Goal: Task Accomplishment & Management: Manage account settings

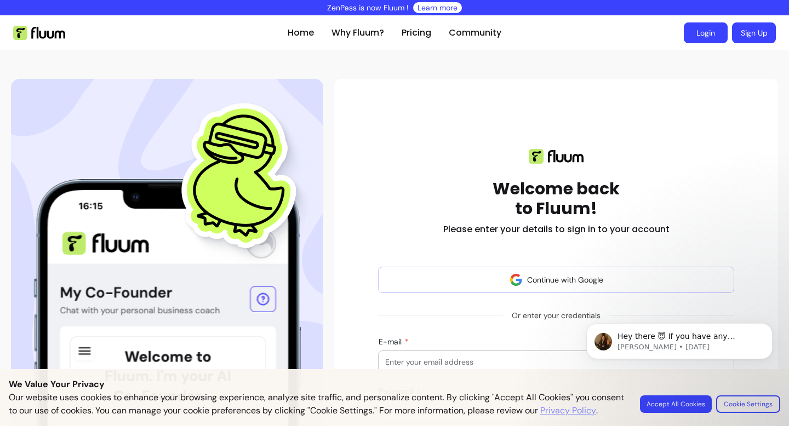
click at [705, 37] on link "Login" at bounding box center [706, 32] width 44 height 21
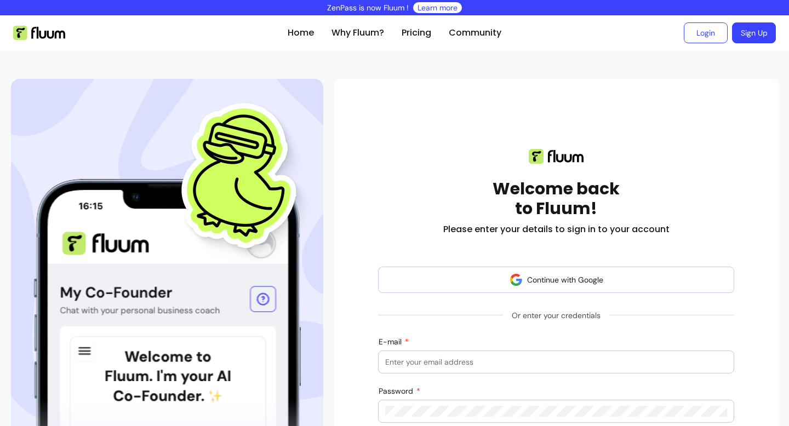
scroll to position [129, 0]
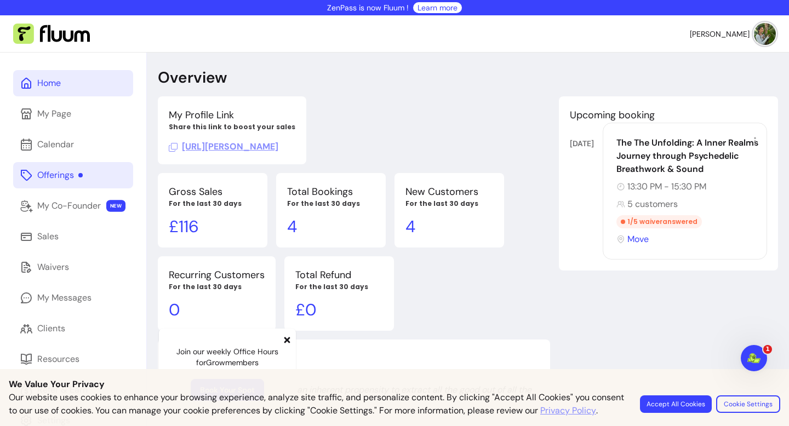
click at [96, 174] on link "Offerings" at bounding box center [73, 175] width 120 height 26
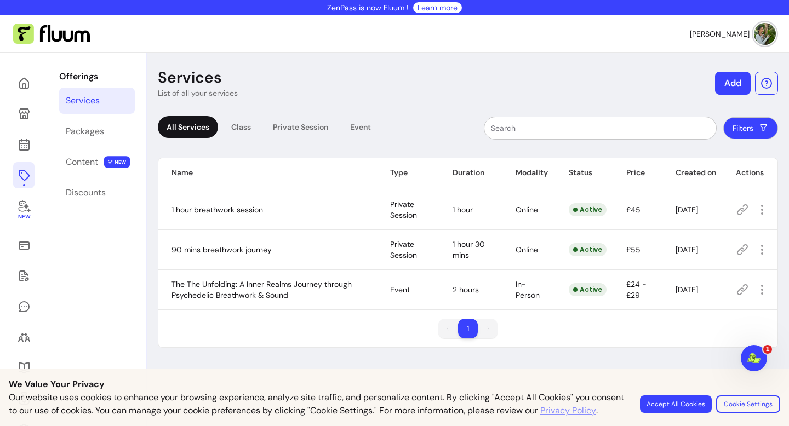
click at [739, 293] on icon at bounding box center [742, 289] width 13 height 13
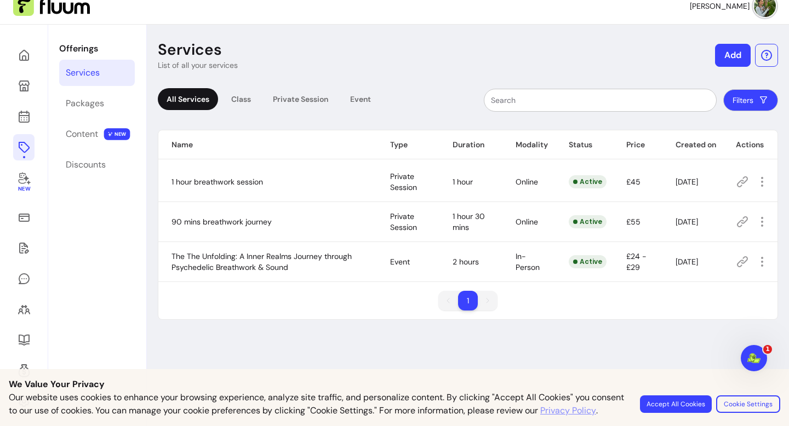
scroll to position [53, 0]
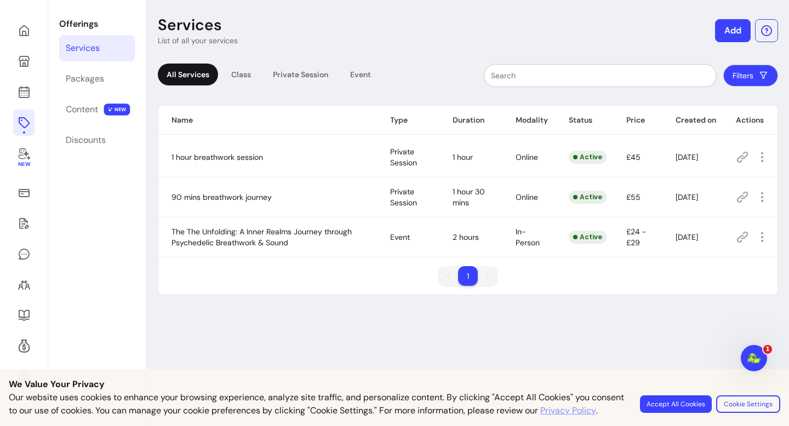
click at [736, 25] on button "Add" at bounding box center [733, 30] width 36 height 23
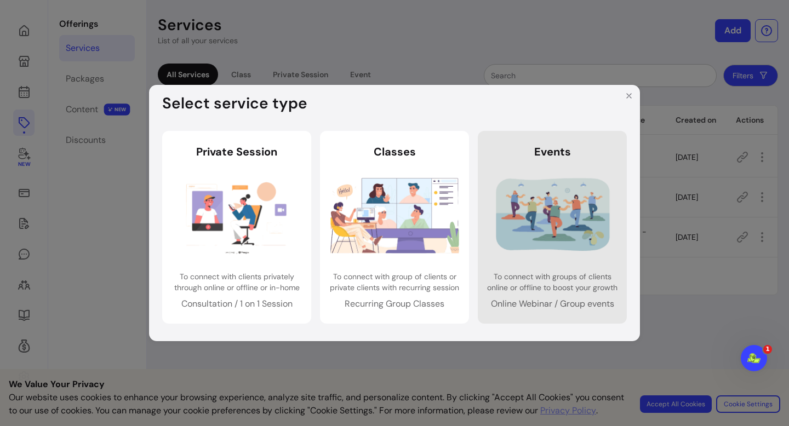
click at [582, 222] on img at bounding box center [552, 215] width 129 height 85
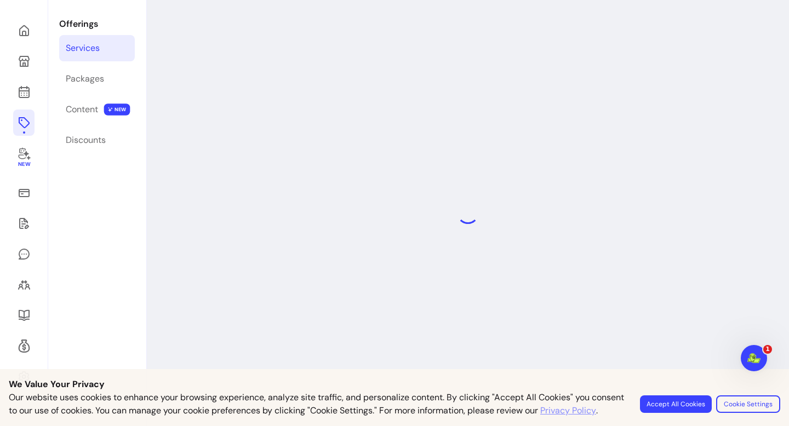
select select "***"
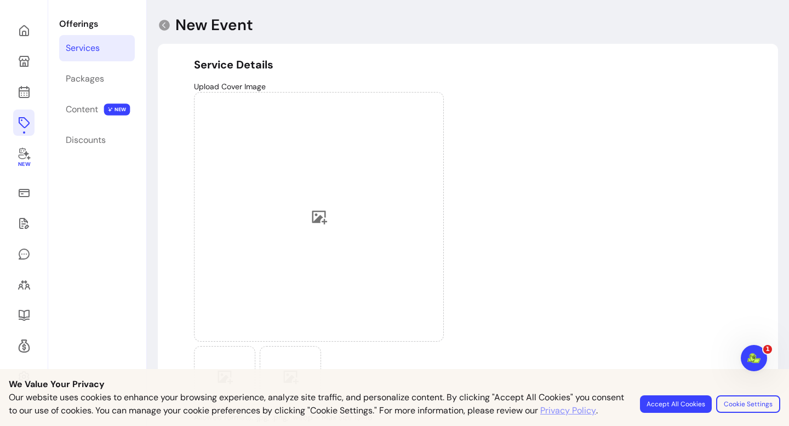
click at [667, 398] on button "Accept All Cookies" at bounding box center [676, 405] width 72 height 18
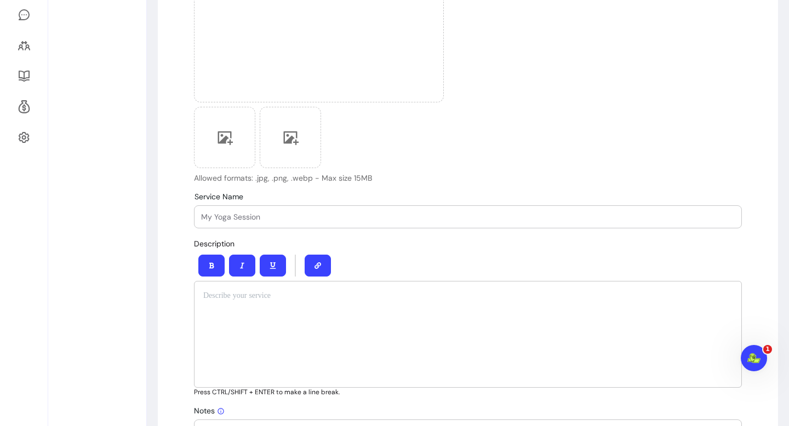
scroll to position [230, 0]
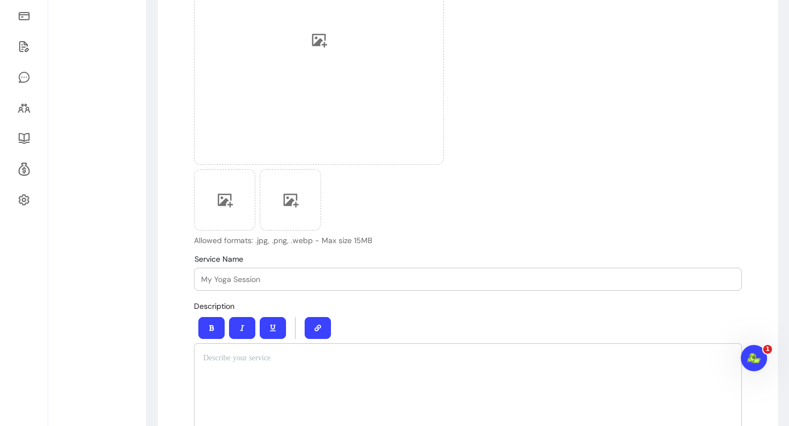
click at [236, 287] on div at bounding box center [468, 279] width 534 height 22
paste input "The Return to Self: Conscious Breath & Sound Workshop"
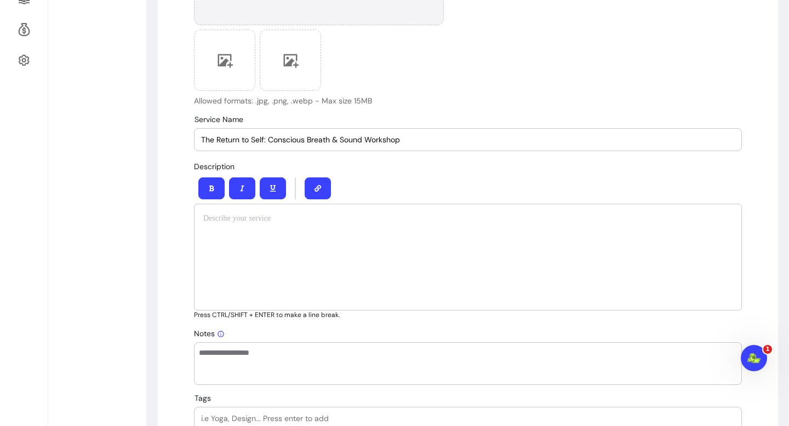
scroll to position [380, 0]
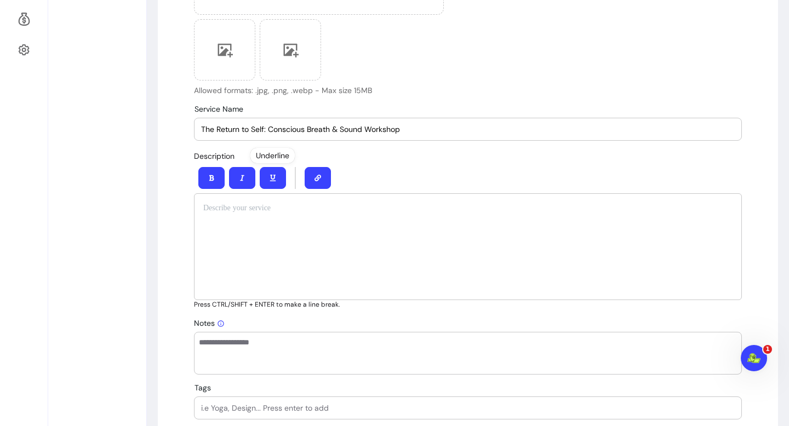
type input "The Return to Self: Conscious Breath & Sound Workshop"
click at [266, 221] on div at bounding box center [468, 246] width 548 height 107
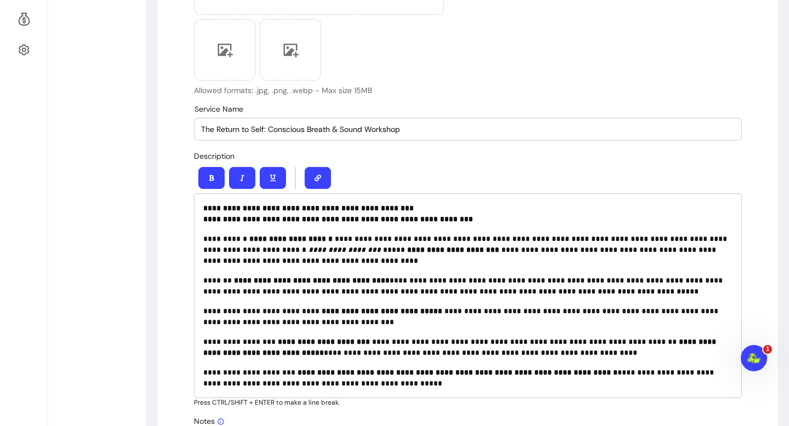
click at [583, 251] on p "**********" at bounding box center [467, 249] width 529 height 33
click at [668, 283] on p "**********" at bounding box center [467, 286] width 529 height 22
click at [453, 290] on p "**********" at bounding box center [467, 286] width 529 height 22
drag, startPoint x: 548, startPoint y: 314, endPoint x: 508, endPoint y: 311, distance: 40.1
click at [508, 311] on p "**********" at bounding box center [467, 317] width 529 height 22
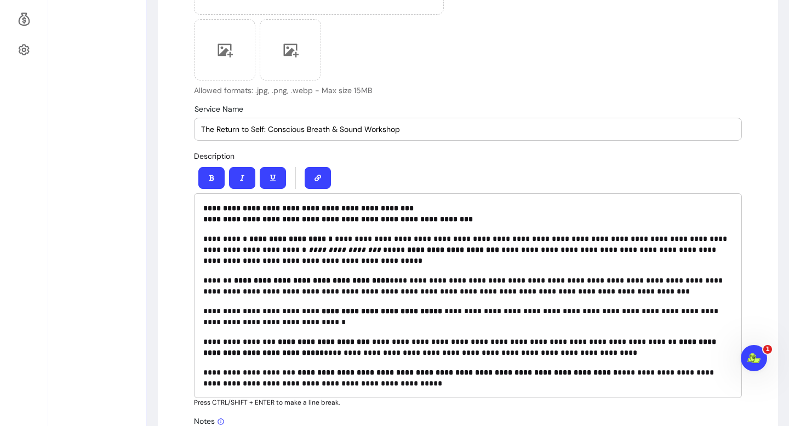
click at [696, 315] on p "**********" at bounding box center [467, 317] width 529 height 22
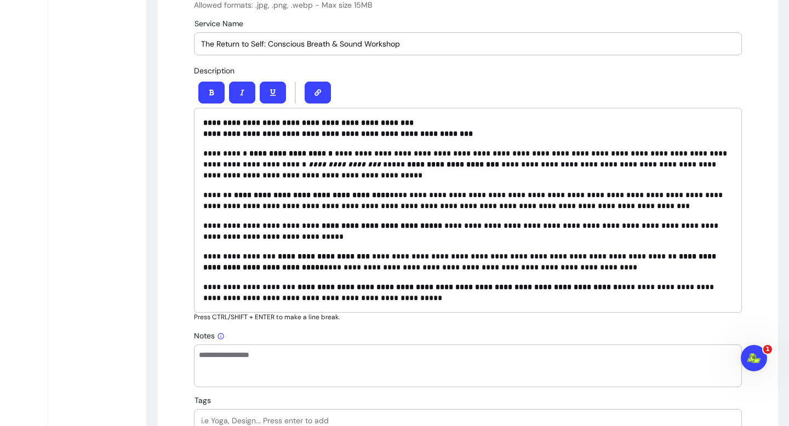
scroll to position [468, 0]
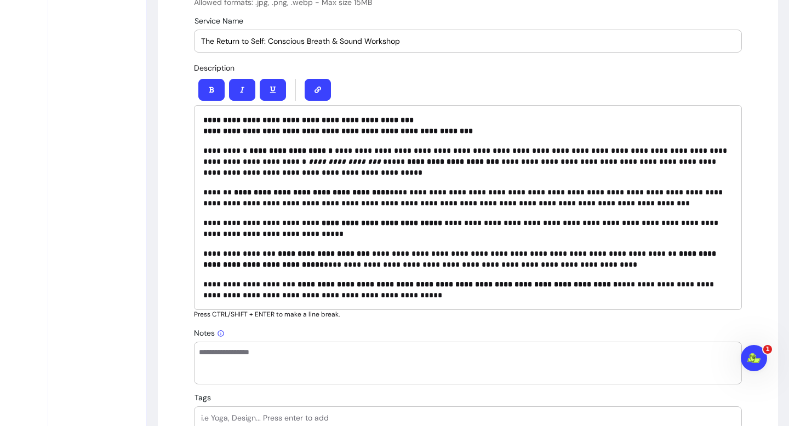
click at [432, 299] on p "**********" at bounding box center [467, 290] width 529 height 22
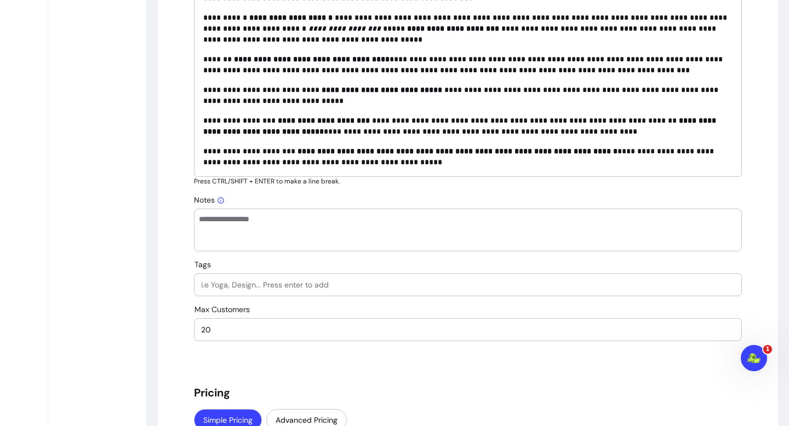
scroll to position [708, 0]
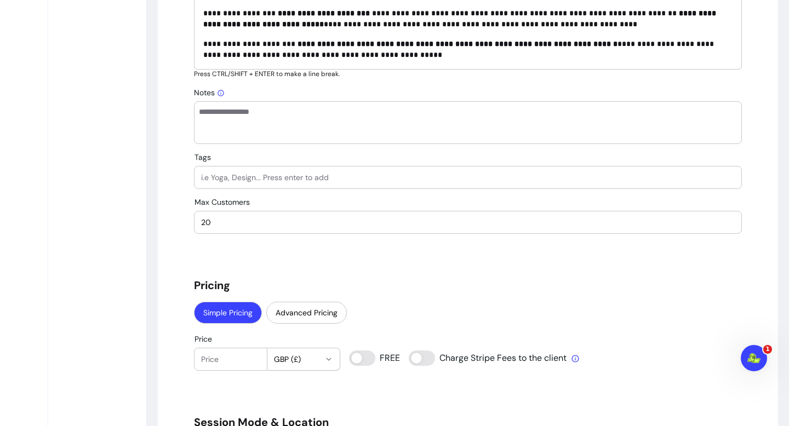
click at [246, 226] on input "20" at bounding box center [468, 222] width 534 height 11
type input "2"
type input "14"
click at [424, 275] on div "**********" at bounding box center [468, 285] width 548 height 1768
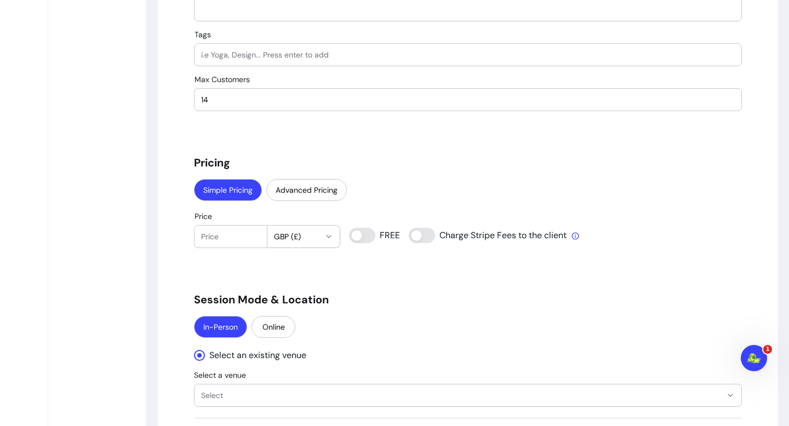
scroll to position [1002, 0]
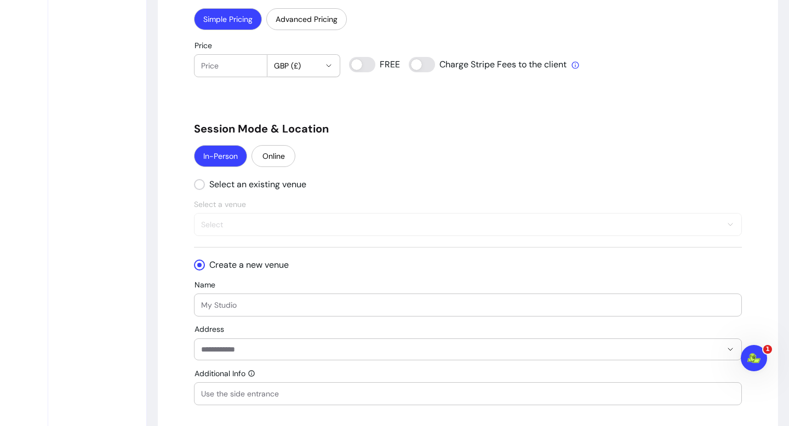
click at [275, 310] on input "Name" at bounding box center [468, 305] width 534 height 11
type input "Wellnest [GEOGRAPHIC_DATA]"
click at [266, 358] on div "" at bounding box center [468, 349] width 534 height 21
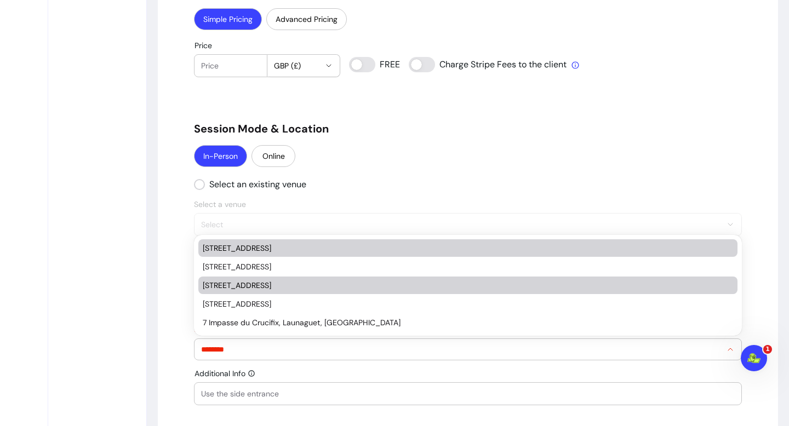
click at [301, 251] on div "7 Crucifix Lane, London, UK" at bounding box center [462, 248] width 519 height 11
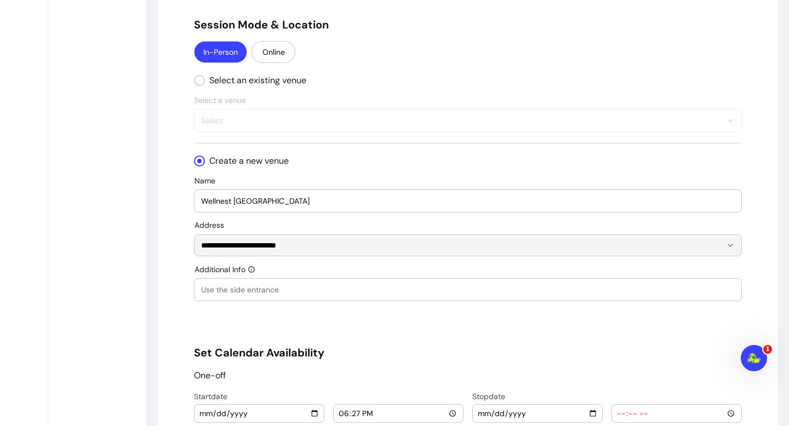
scroll to position [1163, 0]
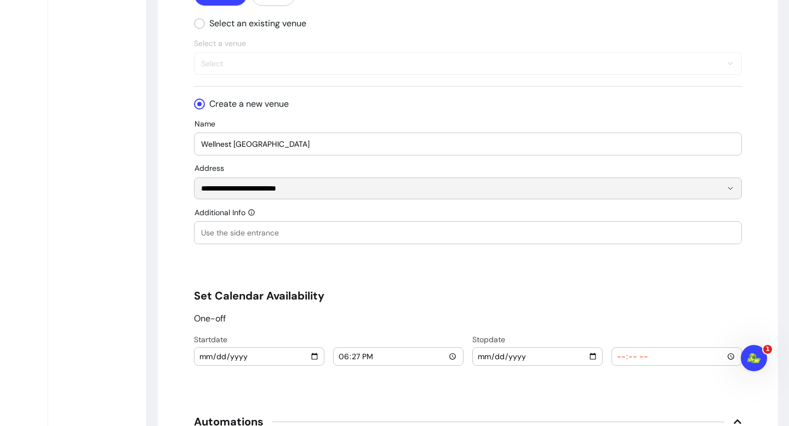
type input "**********"
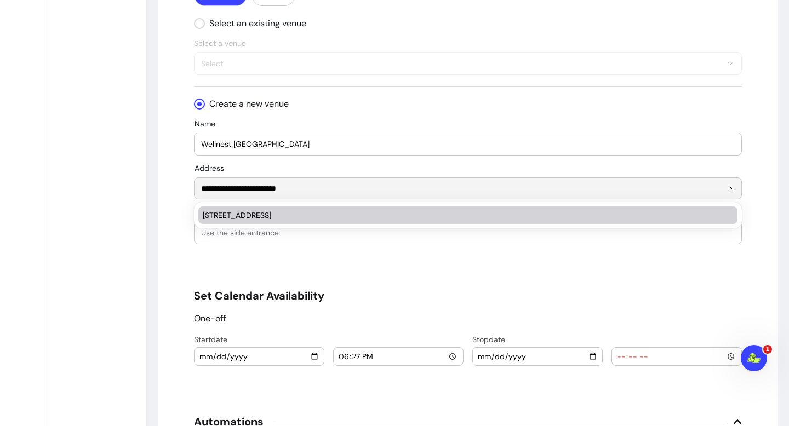
click at [238, 216] on div "7 Crucifix Lane, London, UK" at bounding box center [462, 215] width 519 height 11
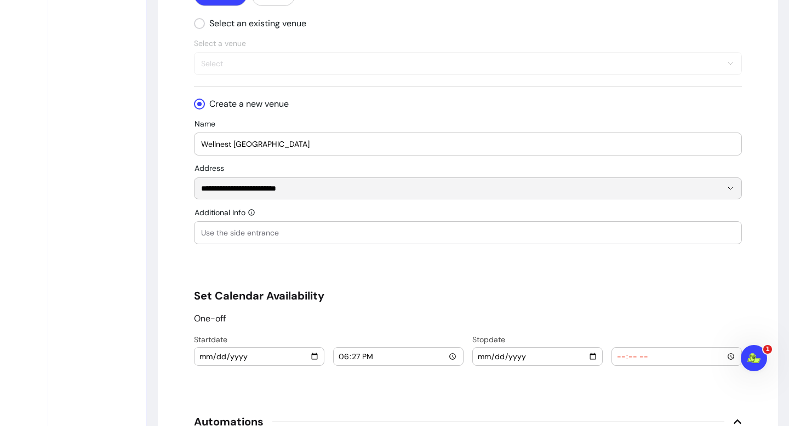
click at [262, 356] on input "2025-08-26" at bounding box center [259, 357] width 121 height 12
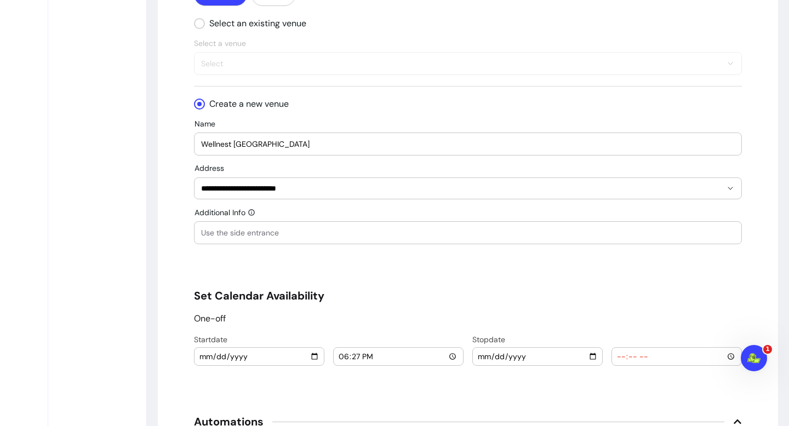
click at [317, 355] on input "2025-08-26" at bounding box center [259, 357] width 121 height 12
type input "[DATE]"
click at [454, 355] on input "18:27" at bounding box center [398, 357] width 121 height 12
type input "16:00"
click at [593, 358] on input "date" at bounding box center [537, 357] width 121 height 12
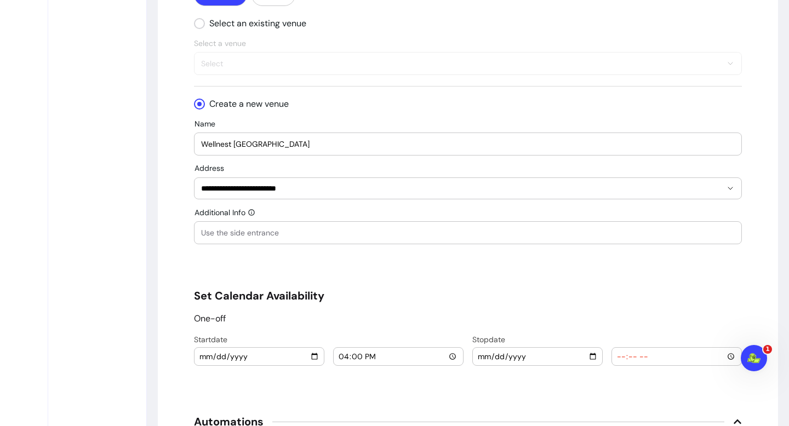
type input "[DATE]"
click at [681, 363] on div at bounding box center [676, 357] width 121 height 18
click at [708, 359] on input "time" at bounding box center [676, 357] width 121 height 12
click at [731, 356] on input "time" at bounding box center [676, 357] width 121 height 12
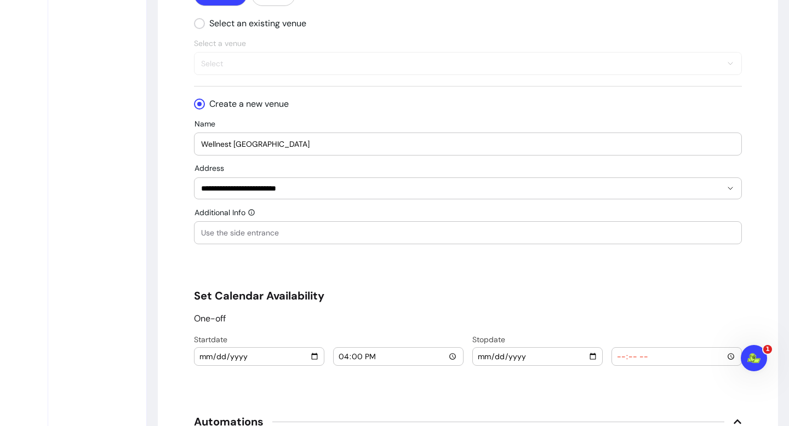
click at [731, 356] on input "time" at bounding box center [676, 357] width 121 height 12
type input "18:00"
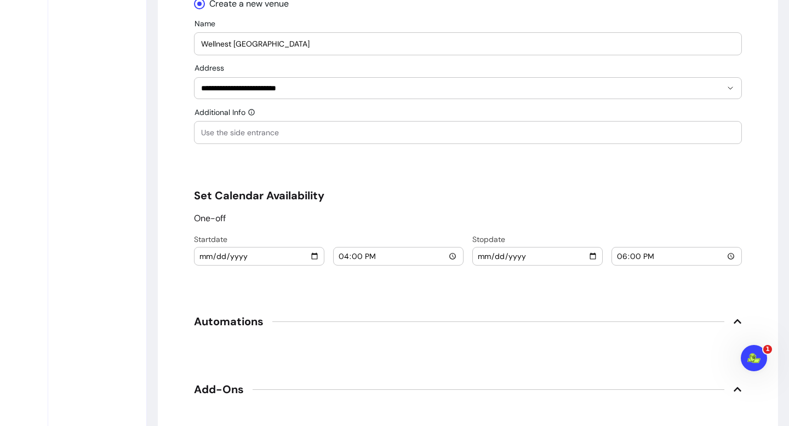
scroll to position [1372, 0]
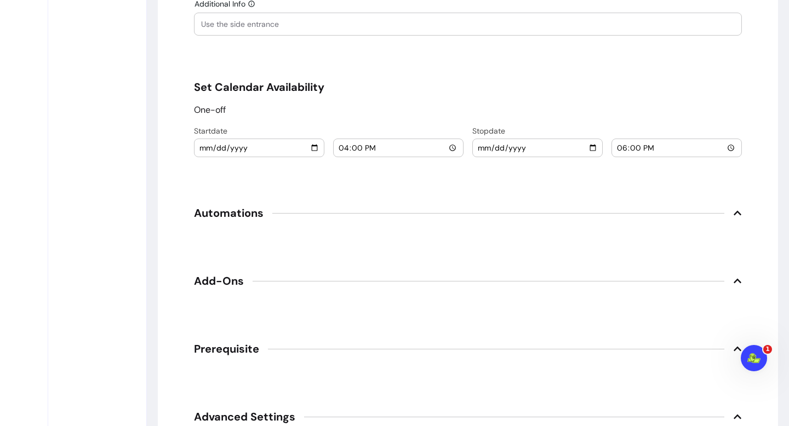
click at [738, 214] on icon at bounding box center [737, 213] width 9 height 9
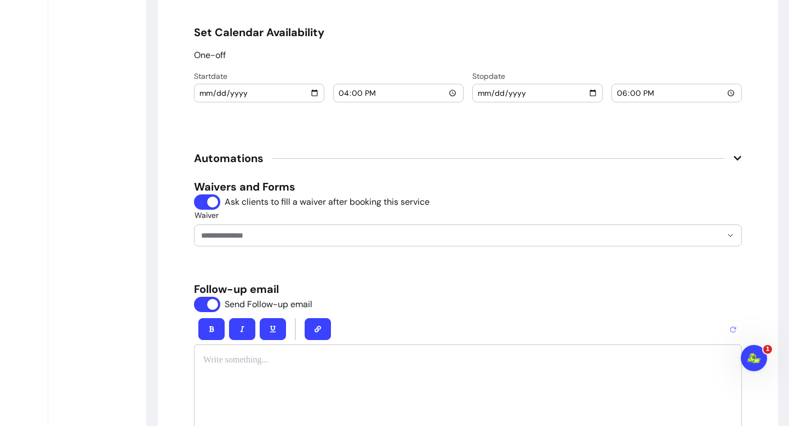
scroll to position [1486, 0]
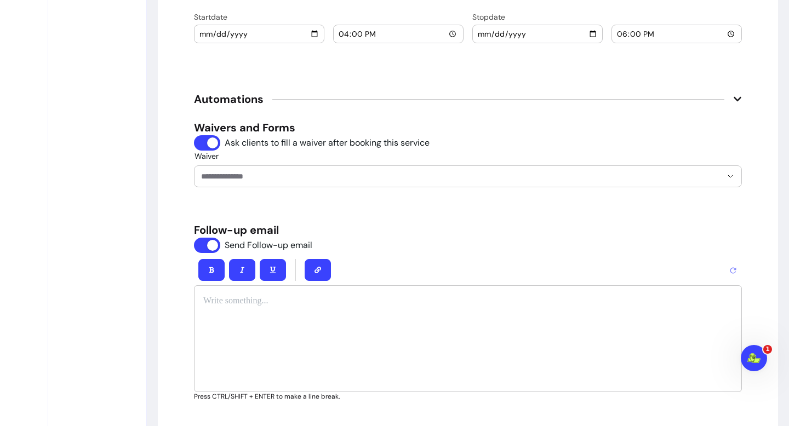
click at [311, 187] on div "Waivers and Forms Ask clients to fill a waiver after booking this service Waive…" at bounding box center [468, 260] width 548 height 281
click at [311, 184] on div at bounding box center [468, 176] width 534 height 21
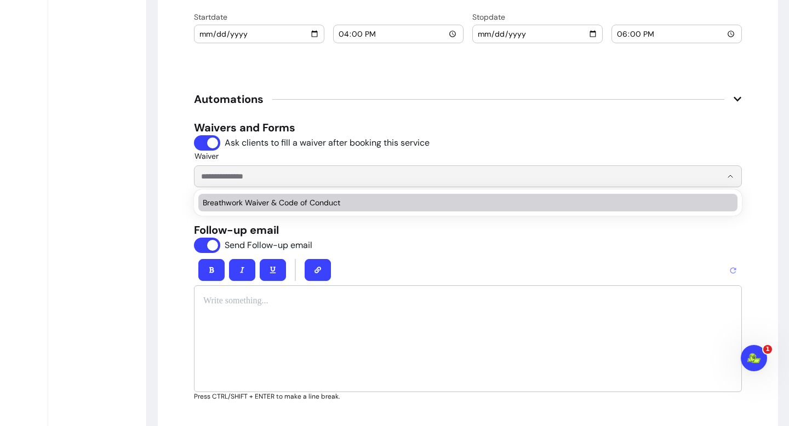
click at [311, 207] on span "Breathwork Waiver & Code of Conduct" at bounding box center [462, 202] width 519 height 11
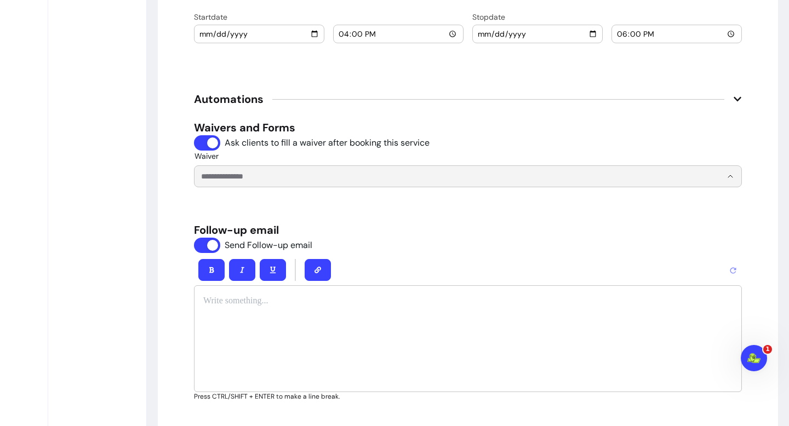
type input "**********"
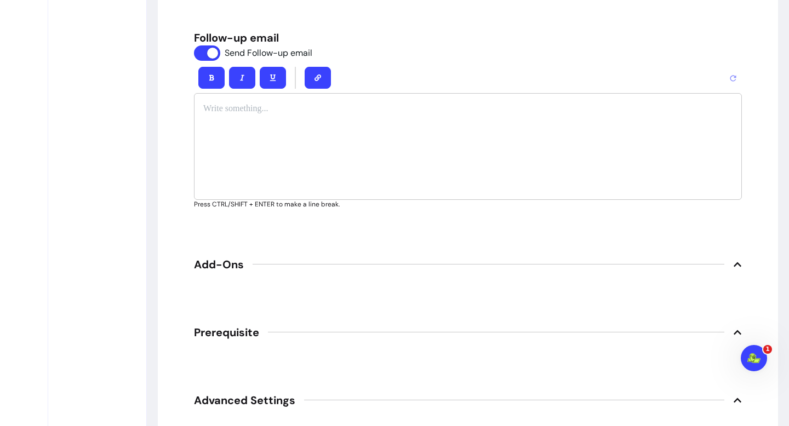
click at [423, 264] on div at bounding box center [489, 264] width 472 height 1
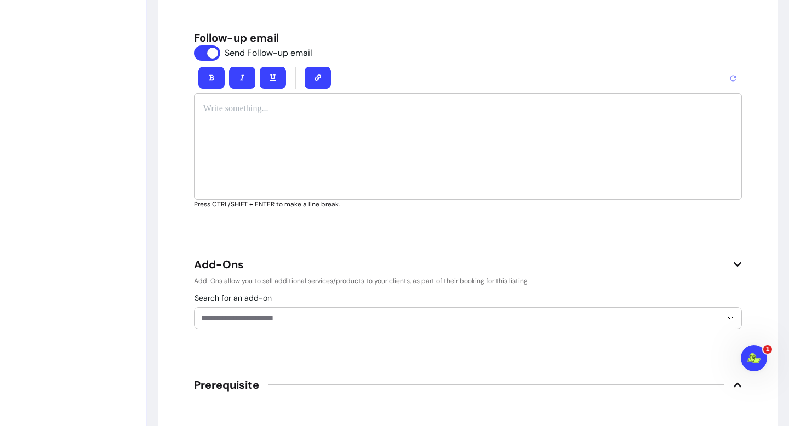
click at [404, 326] on div at bounding box center [468, 318] width 534 height 21
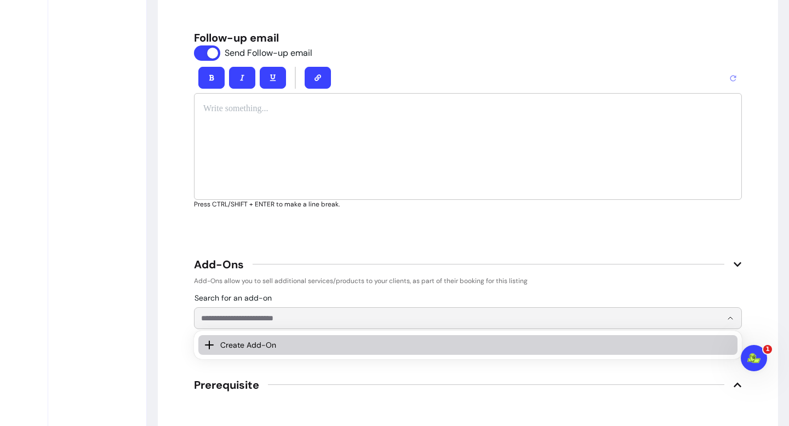
click at [403, 319] on input "Search for an add-on" at bounding box center [461, 318] width 521 height 11
click at [398, 290] on div "Add-Ons allow you to sell additional services/products to your clients, as part…" at bounding box center [468, 303] width 548 height 53
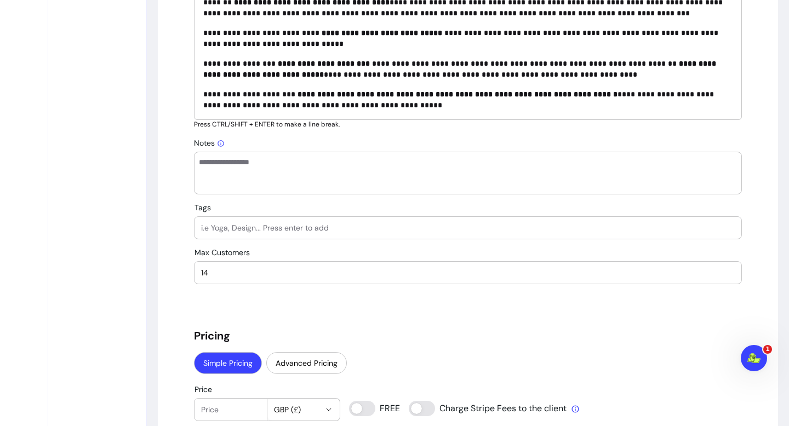
scroll to position [0, 0]
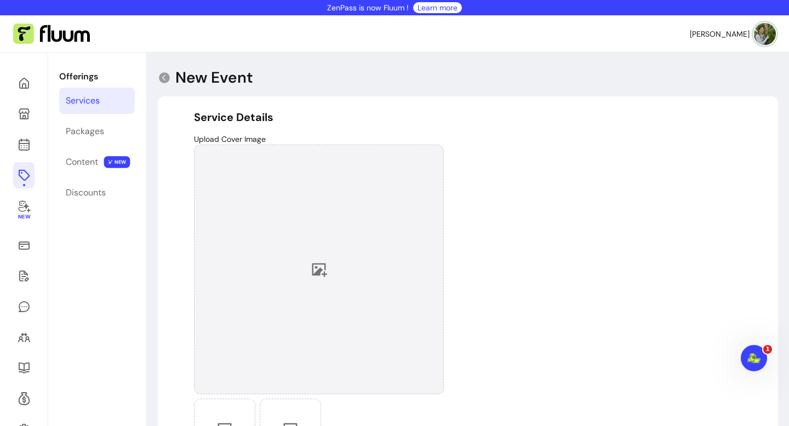
click at [330, 278] on div at bounding box center [319, 270] width 250 height 250
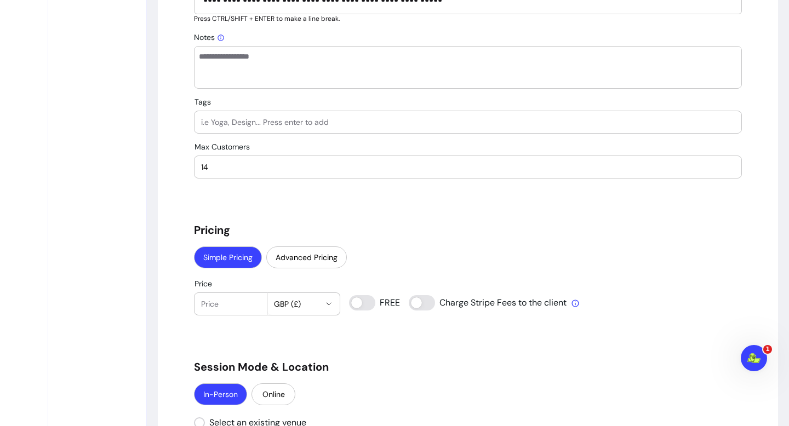
scroll to position [930, 0]
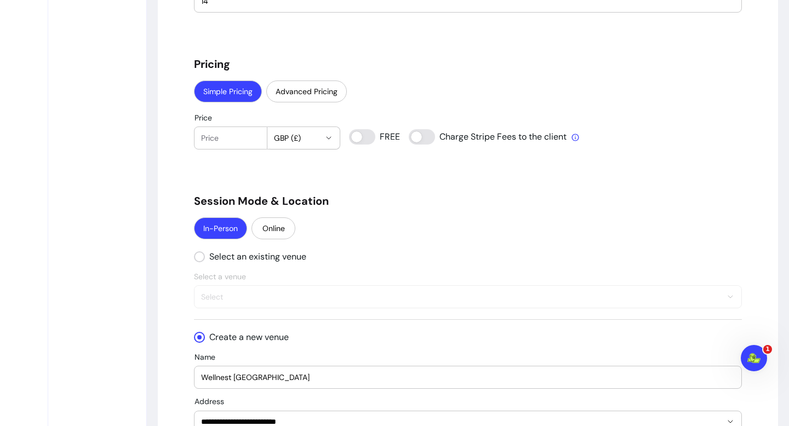
click at [238, 141] on input "Price" at bounding box center [230, 138] width 59 height 11
type input "38"
click at [500, 194] on h5 "Session Mode & Location" at bounding box center [468, 200] width 548 height 15
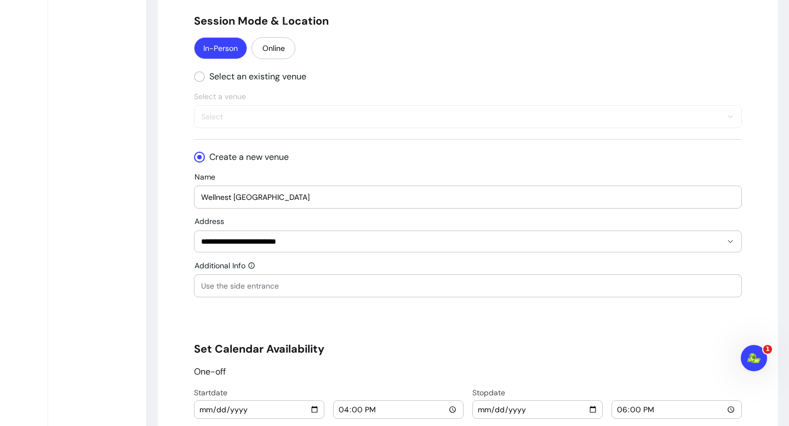
scroll to position [1392, 0]
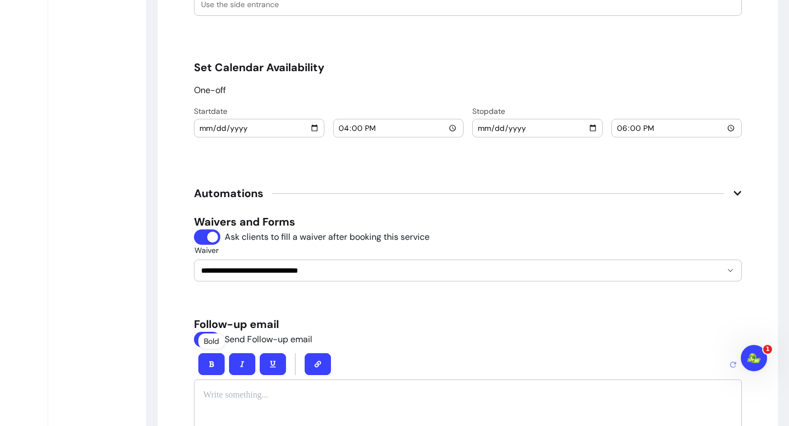
click at [203, 343] on div "Bold" at bounding box center [211, 341] width 26 height 15
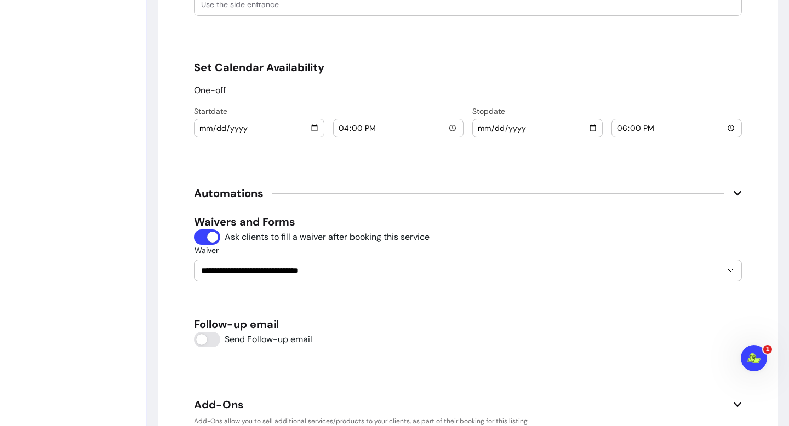
scroll to position [1809, 0]
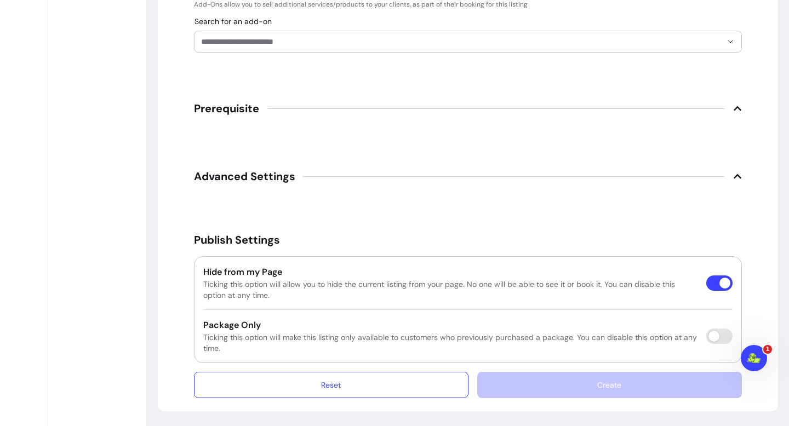
click at [576, 383] on div "Create" at bounding box center [609, 385] width 265 height 26
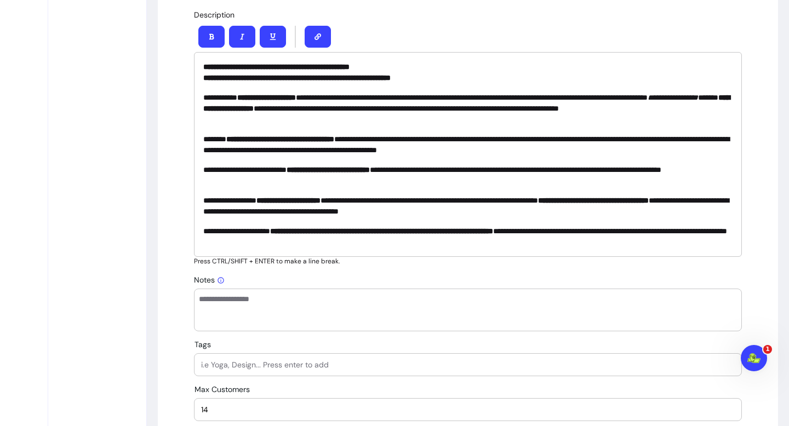
scroll to position [615, 0]
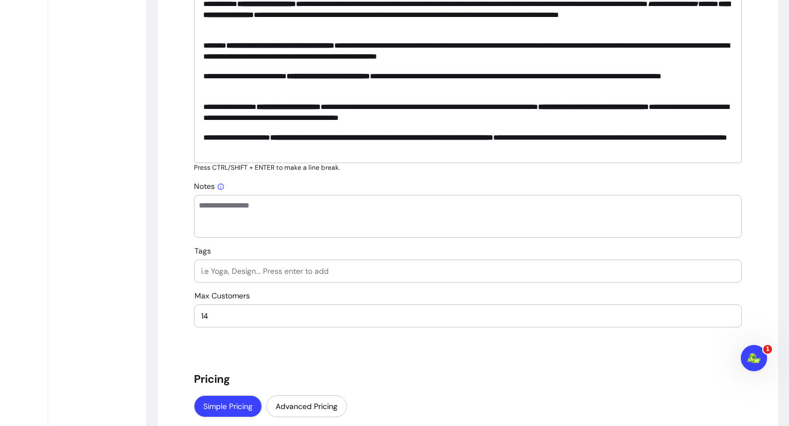
click at [458, 276] on input "Tags" at bounding box center [468, 271] width 534 height 11
type input "breathwork"
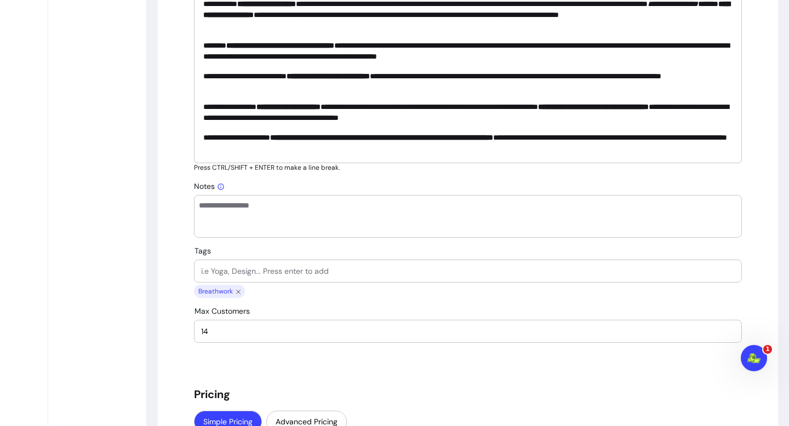
click at [386, 283] on div "Tags Breathwork" at bounding box center [468, 273] width 548 height 52
click at [386, 272] on input "Tags" at bounding box center [468, 271] width 534 height 11
type input "soundhealing"
click at [291, 271] on input "Tags" at bounding box center [468, 271] width 534 height 11
type input "soundbath"
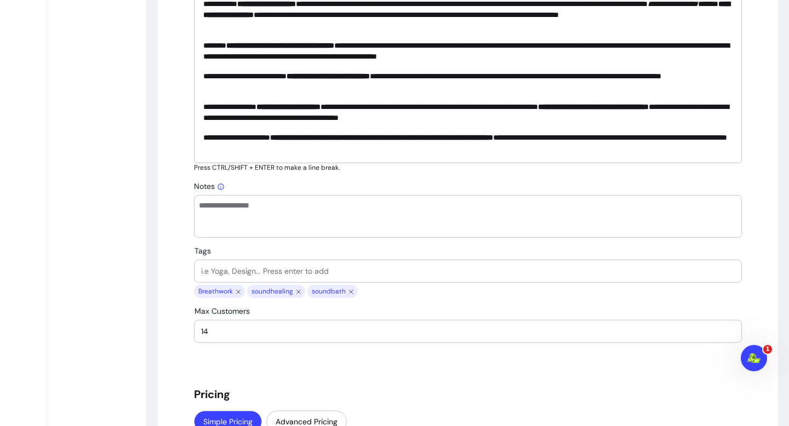
click at [245, 270] on input "Tags" at bounding box center [468, 271] width 534 height 11
type input "bodywork"
click at [248, 270] on input "Tags" at bounding box center [468, 271] width 534 height 11
type input "breath"
click at [246, 272] on input "Tags" at bounding box center [468, 271] width 534 height 11
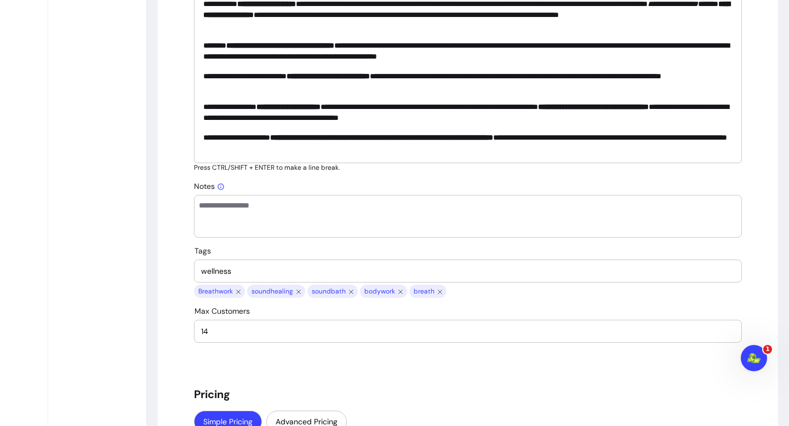
type input "wellness"
click at [267, 272] on input "Tags" at bounding box center [468, 271] width 534 height 11
type input "[GEOGRAPHIC_DATA]"
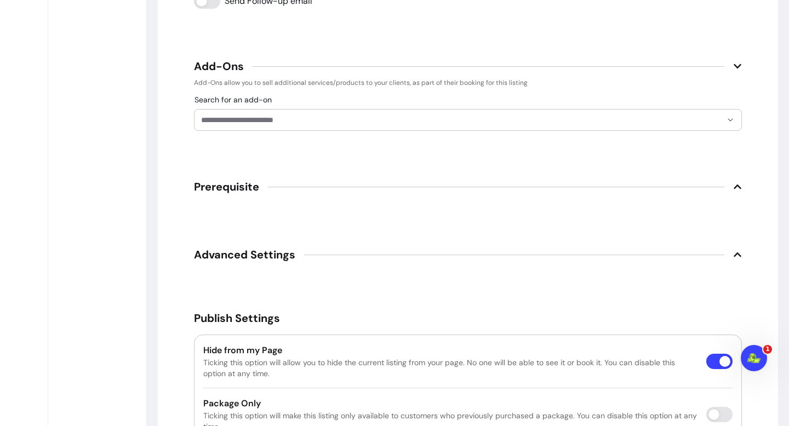
scroll to position [1824, 0]
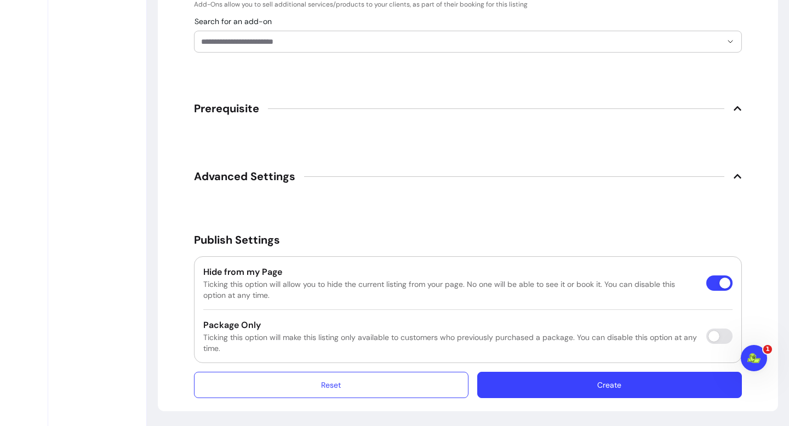
click at [605, 380] on button "Create" at bounding box center [609, 385] width 265 height 26
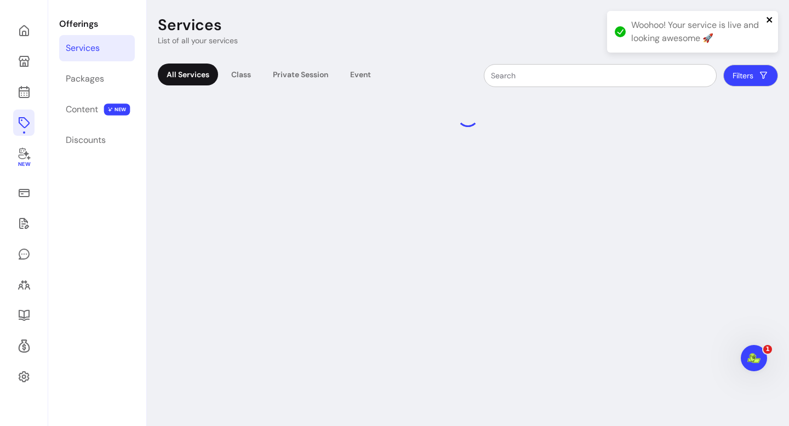
scroll to position [53, 0]
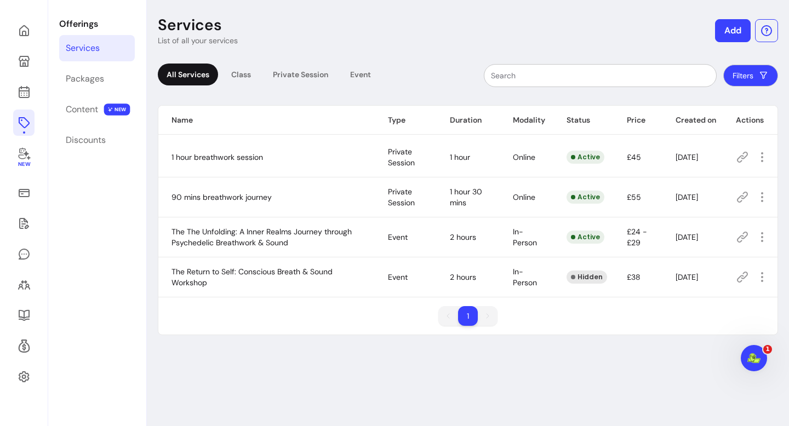
click at [740, 235] on icon at bounding box center [742, 237] width 13 height 13
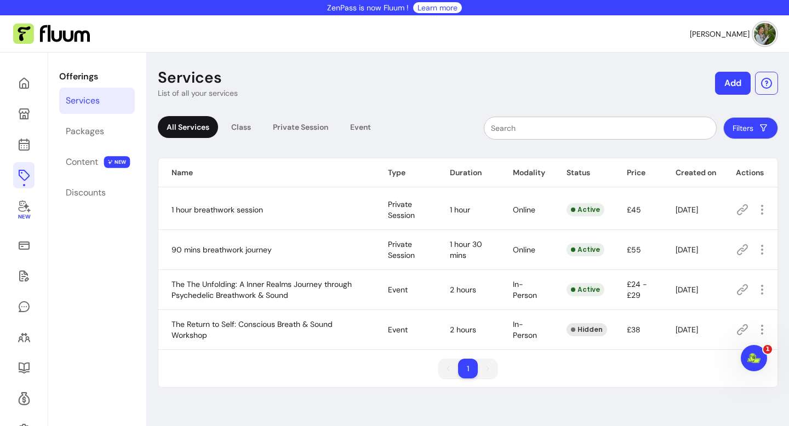
click at [737, 287] on icon at bounding box center [742, 289] width 13 height 13
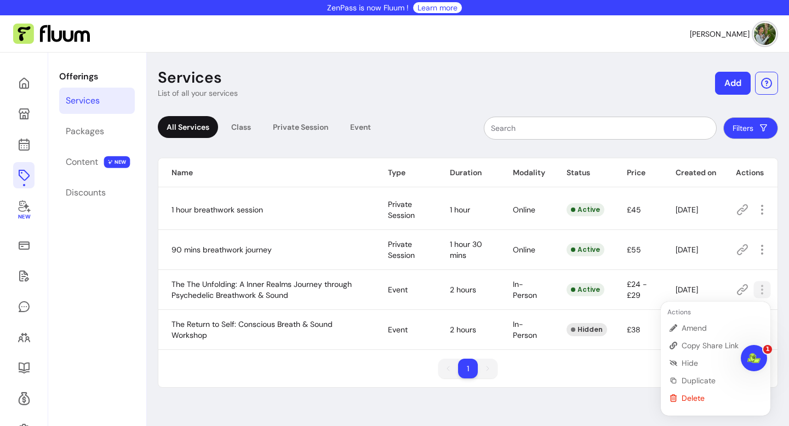
click at [693, 331] on td "[DATE]" at bounding box center [692, 330] width 60 height 40
click at [759, 289] on icon "button" at bounding box center [762, 289] width 13 height 13
click at [689, 328] on span "Amend" at bounding box center [722, 328] width 80 height 11
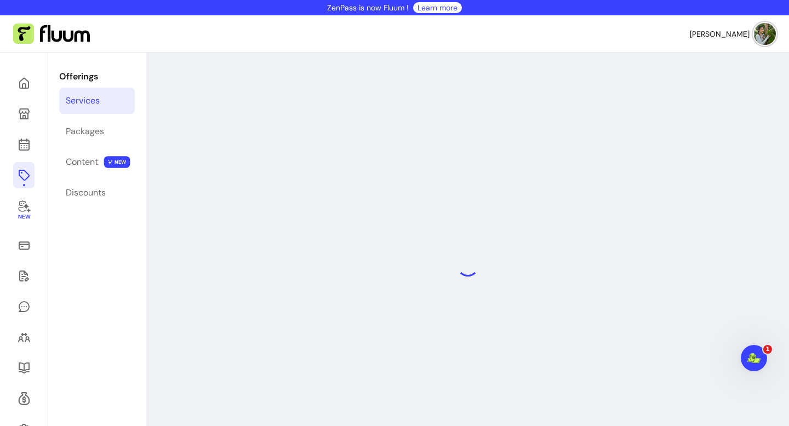
select select "**********"
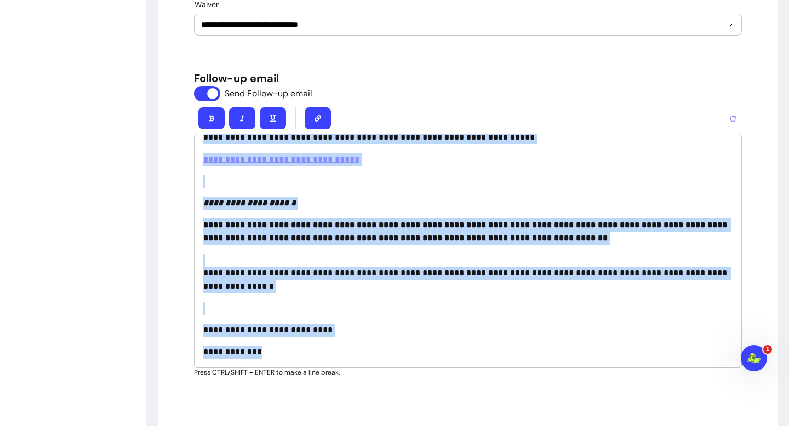
scroll to position [1665, 0]
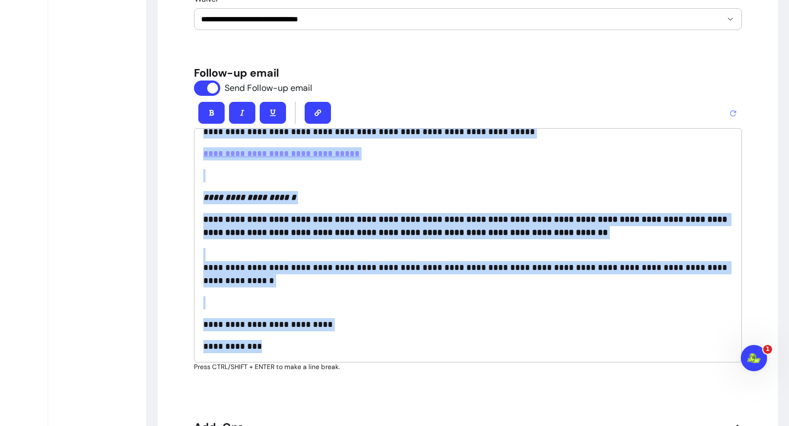
drag, startPoint x: 204, startPoint y: 202, endPoint x: 306, endPoint y: 401, distance: 223.7
copy div "**********"
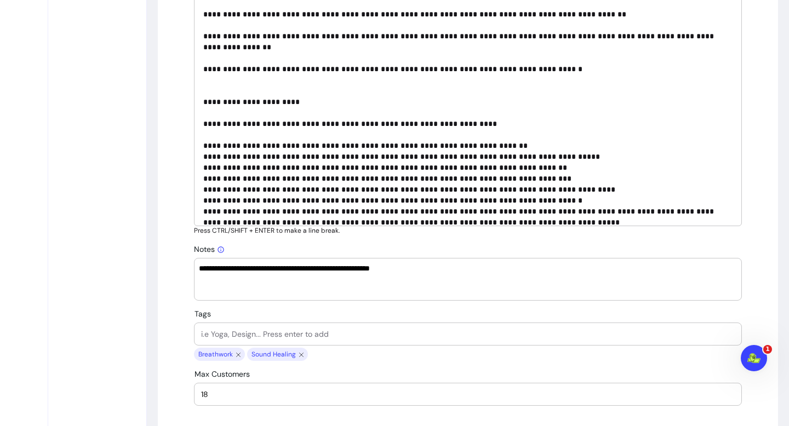
scroll to position [0, 0]
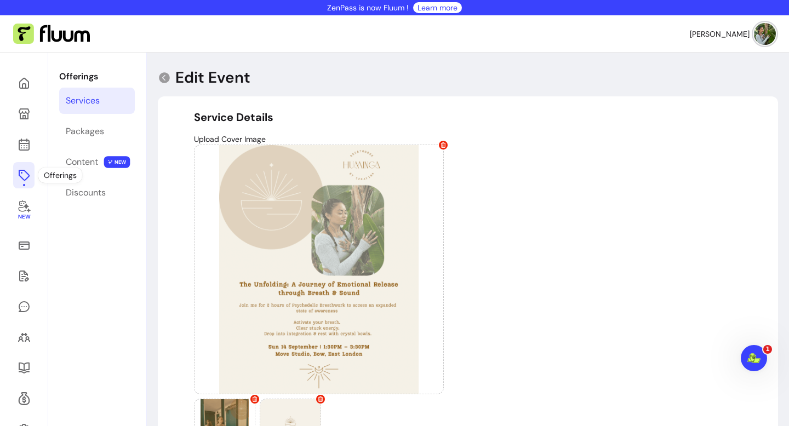
click at [23, 172] on icon at bounding box center [24, 175] width 13 height 13
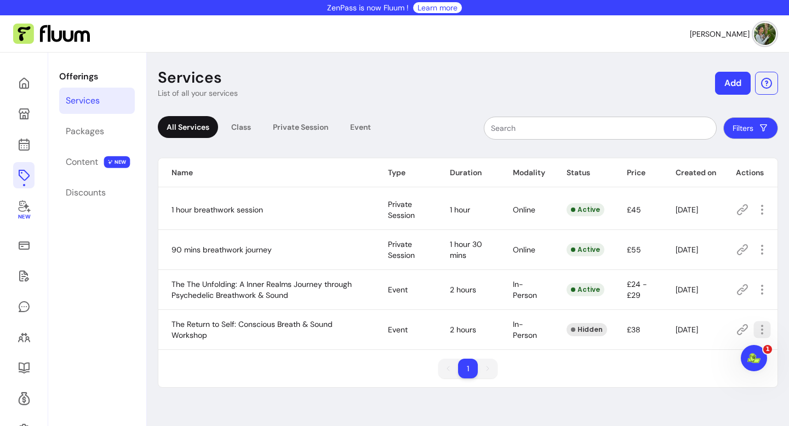
click at [764, 328] on icon "button" at bounding box center [762, 329] width 13 height 13
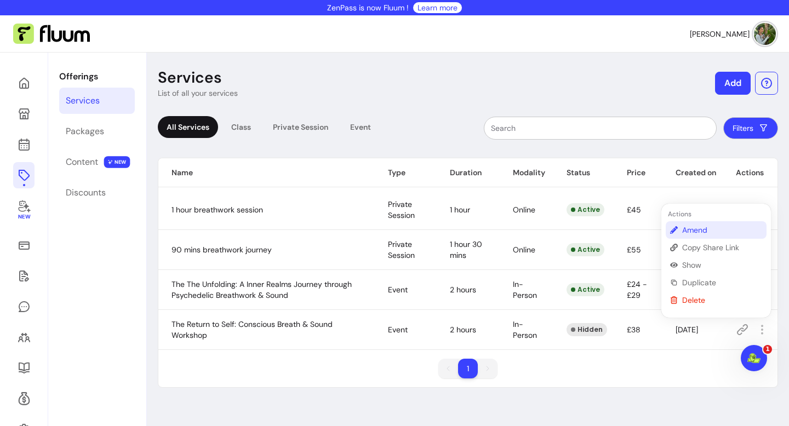
click at [705, 230] on span "Amend" at bounding box center [722, 230] width 80 height 11
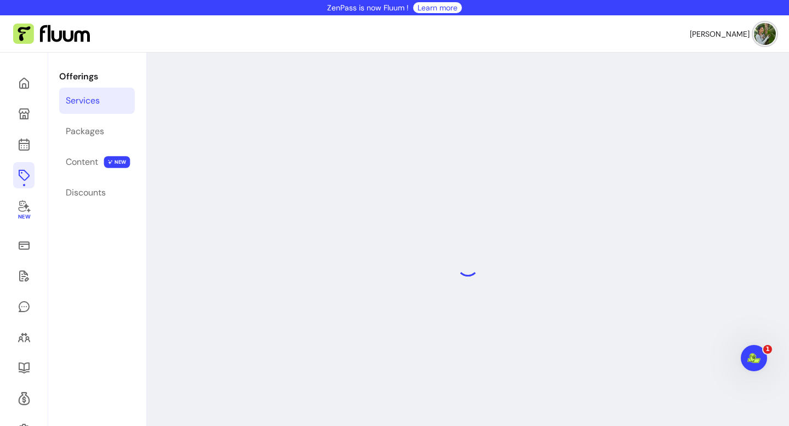
select select "***"
select select "**********"
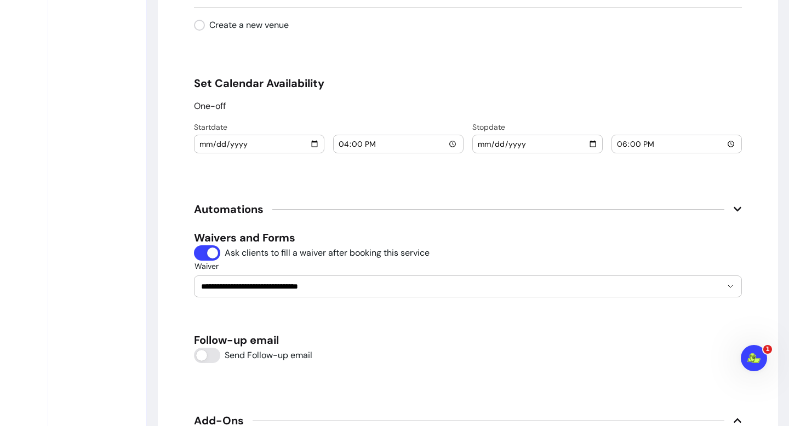
scroll to position [1413, 0]
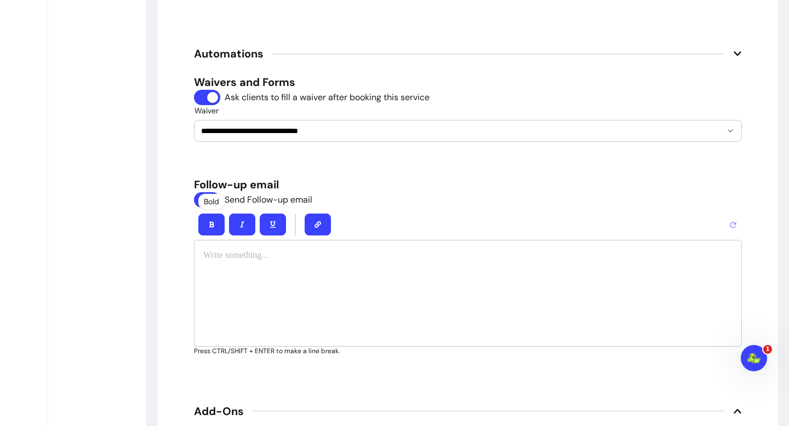
click at [231, 273] on div at bounding box center [468, 293] width 548 height 107
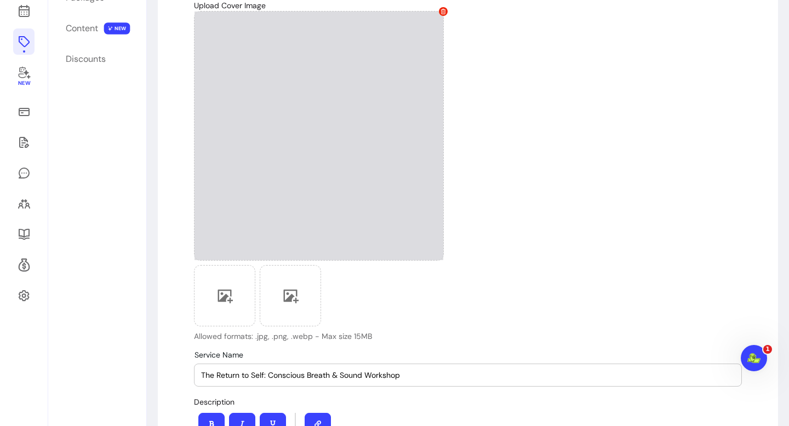
scroll to position [352, 0]
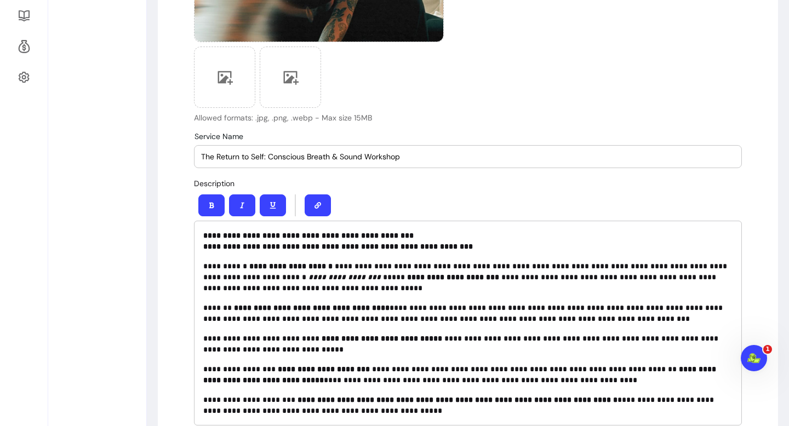
click at [204, 237] on strong "**********" at bounding box center [308, 236] width 210 height 8
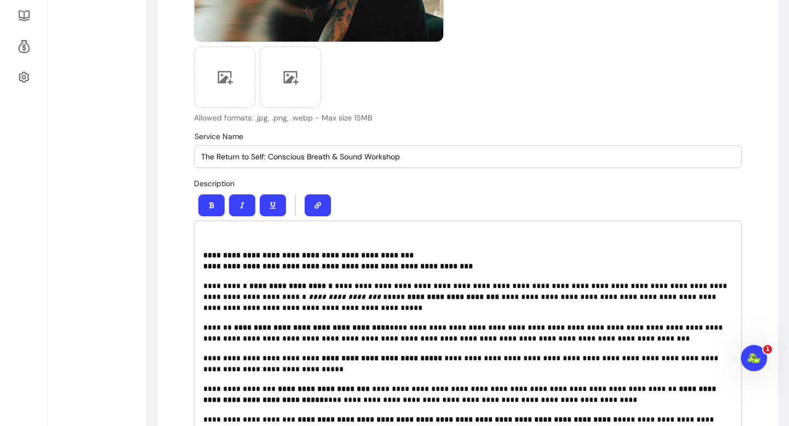
paste div
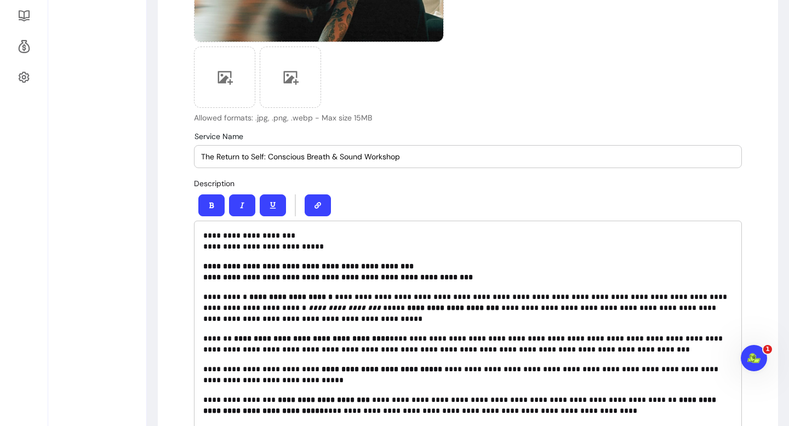
click at [268, 236] on p "**********" at bounding box center [467, 241] width 529 height 22
click at [301, 247] on p "**********" at bounding box center [467, 241] width 529 height 22
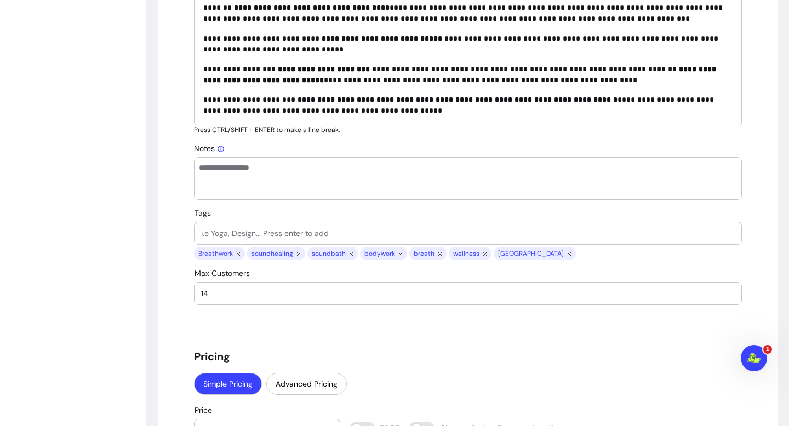
scroll to position [1018, 0]
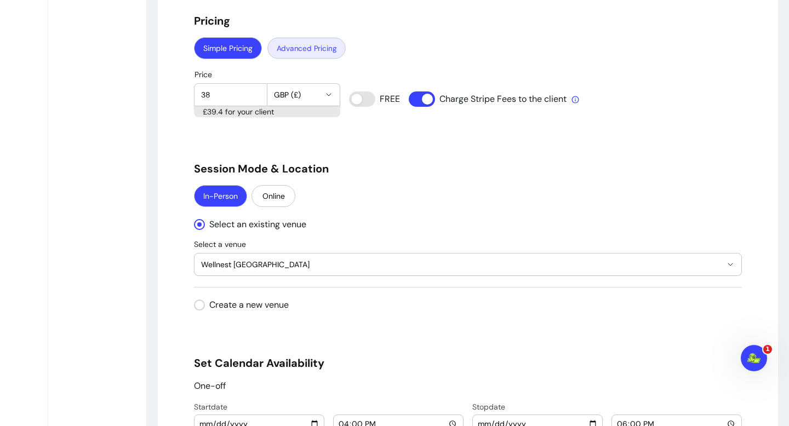
click at [304, 54] on button "Advanced Pricing" at bounding box center [306, 47] width 78 height 21
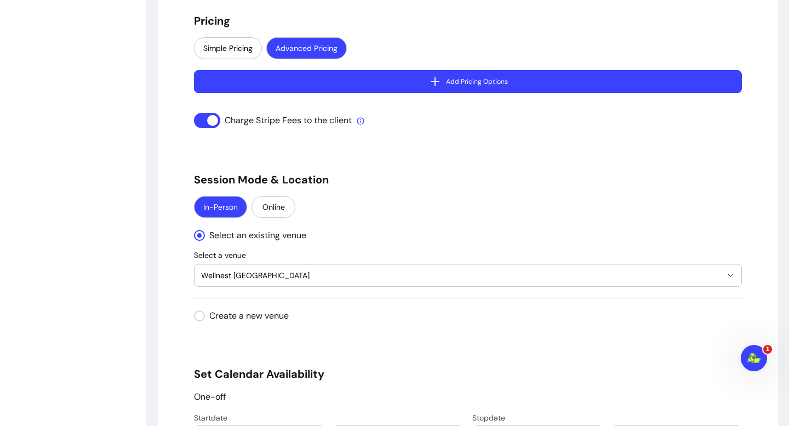
click at [379, 83] on button "Add Pricing Options" at bounding box center [468, 81] width 548 height 23
select select "***"
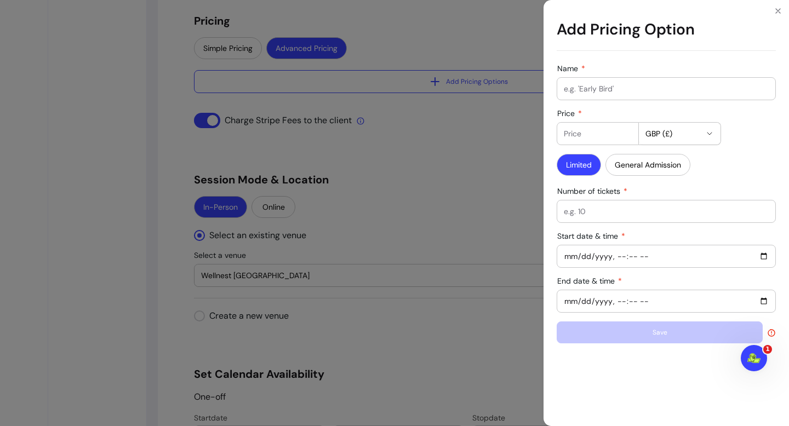
click at [589, 94] on div at bounding box center [666, 89] width 205 height 22
type input "Early Bird"
click at [603, 139] on div at bounding box center [598, 134] width 68 height 22
type input "30"
click at [624, 219] on div at bounding box center [666, 212] width 205 height 22
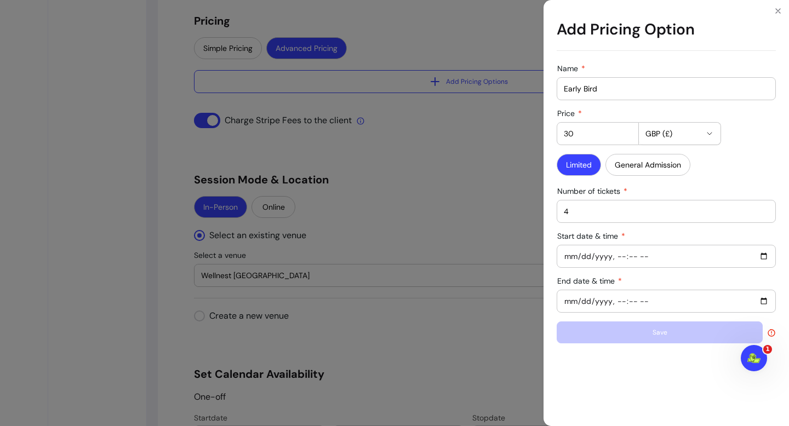
type input "4"
click at [764, 258] on input "Start date & time" at bounding box center [666, 256] width 205 height 12
type input "2025-08-26T18:44"
click at [690, 226] on div "Name Early Bird Price 30 GBP (£) Limited General Admission Number of tickets 4 …" at bounding box center [666, 203] width 219 height 279
click at [763, 303] on input "End date & time" at bounding box center [666, 301] width 205 height 12
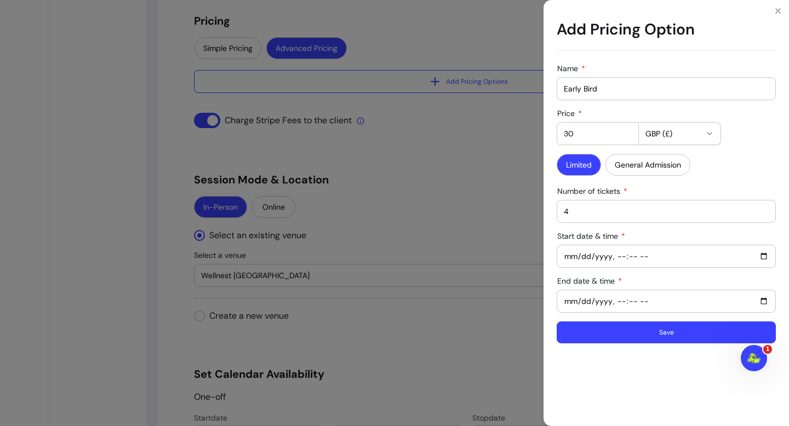
type input "2025-09-14T23:50"
click at [702, 383] on div "Name Early Bird Price 30 GBP (£) Limited General Admission Number of tickets 4 …" at bounding box center [666, 243] width 245 height 367
click at [691, 340] on button "Save" at bounding box center [666, 332] width 213 height 21
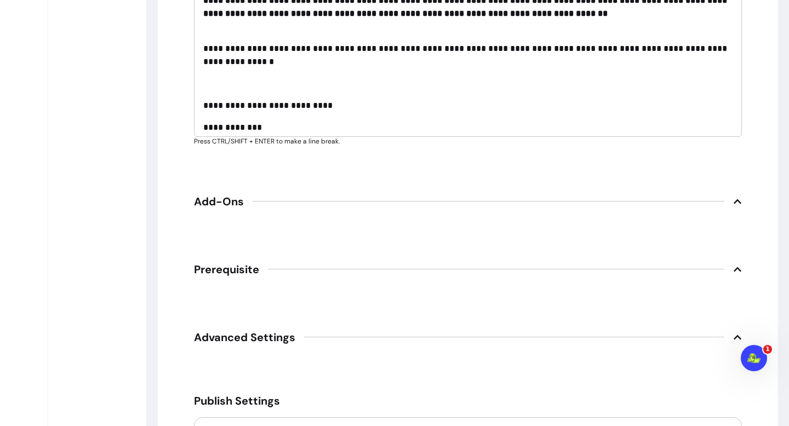
scroll to position [2008, 0]
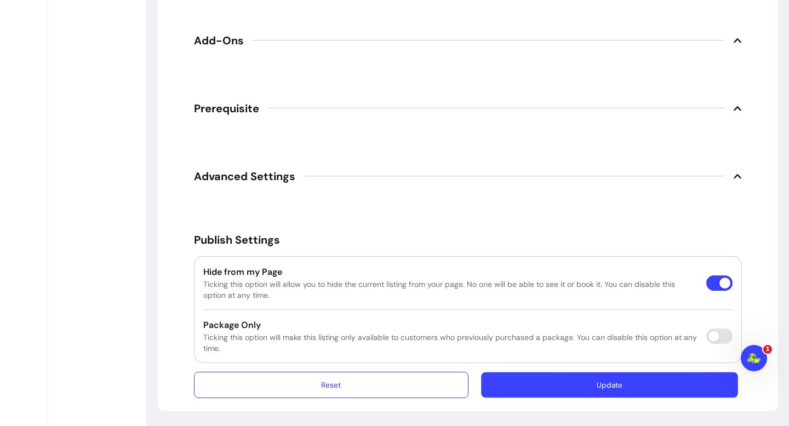
click at [619, 386] on button "Update" at bounding box center [609, 386] width 257 height 26
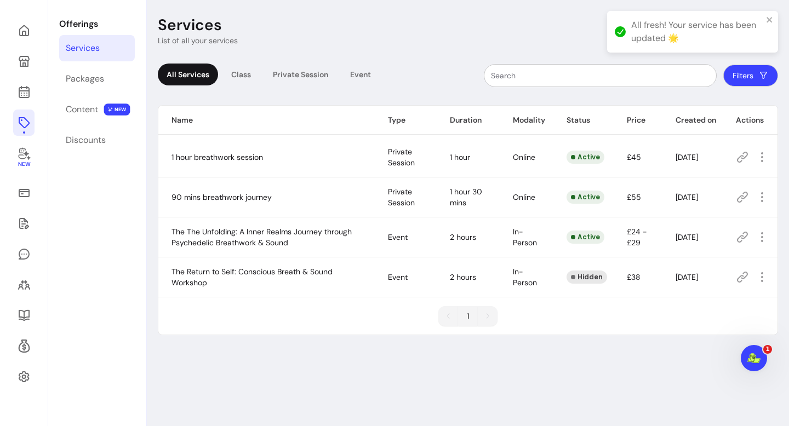
scroll to position [53, 0]
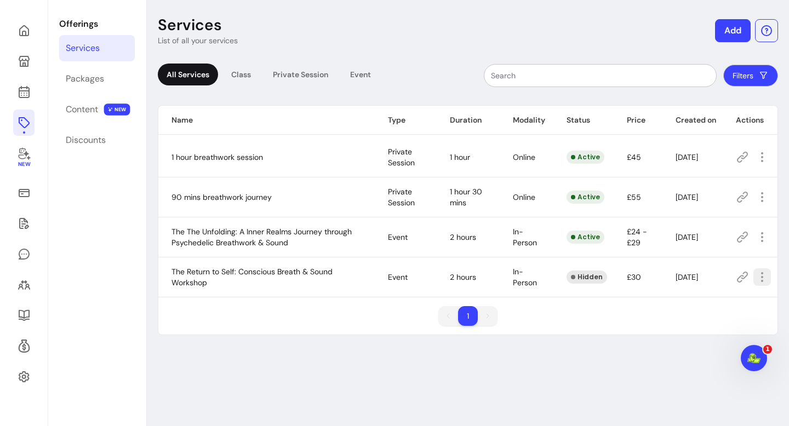
click at [758, 277] on icon "button" at bounding box center [762, 277] width 13 height 13
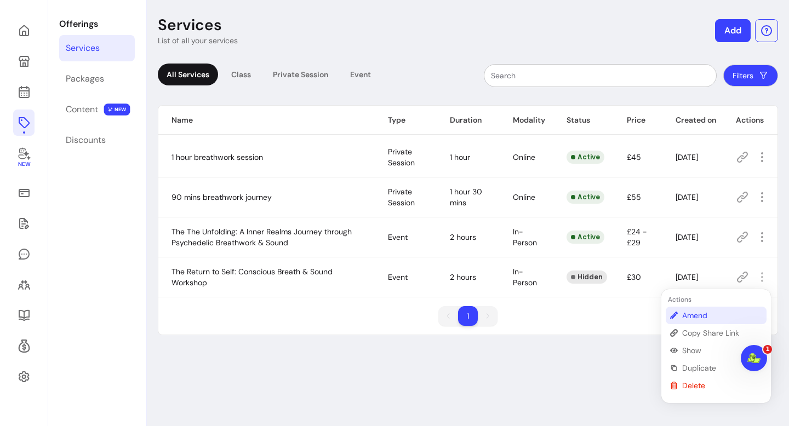
click at [716, 310] on span "Amend" at bounding box center [722, 315] width 80 height 11
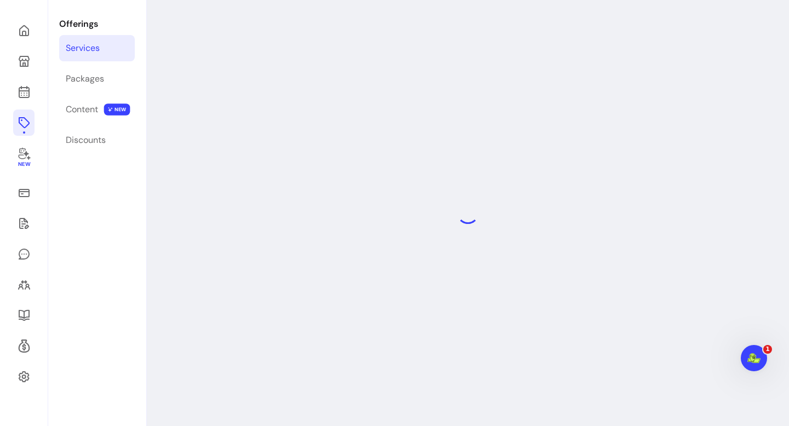
select select "**********"
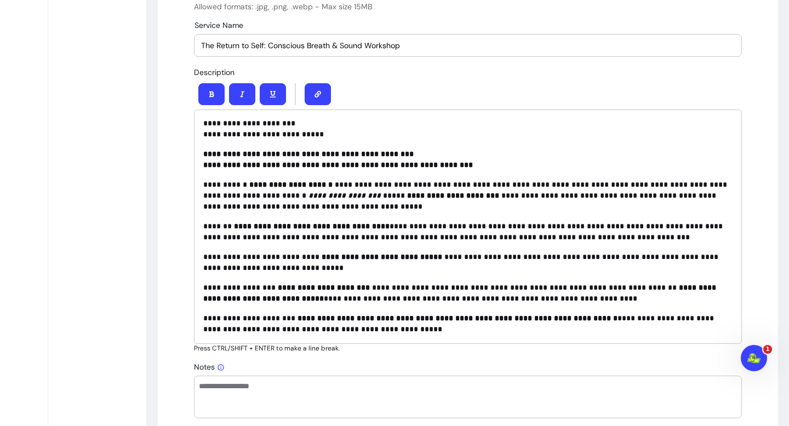
scroll to position [923, 0]
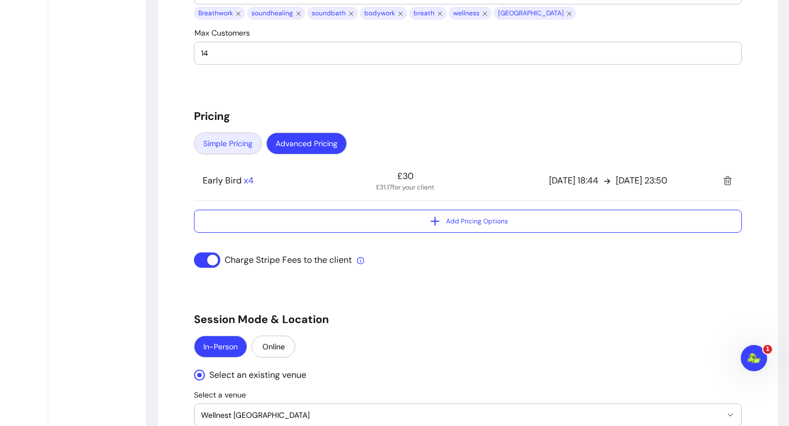
click at [249, 152] on button "Simple Pricing" at bounding box center [228, 144] width 68 height 22
select select "***"
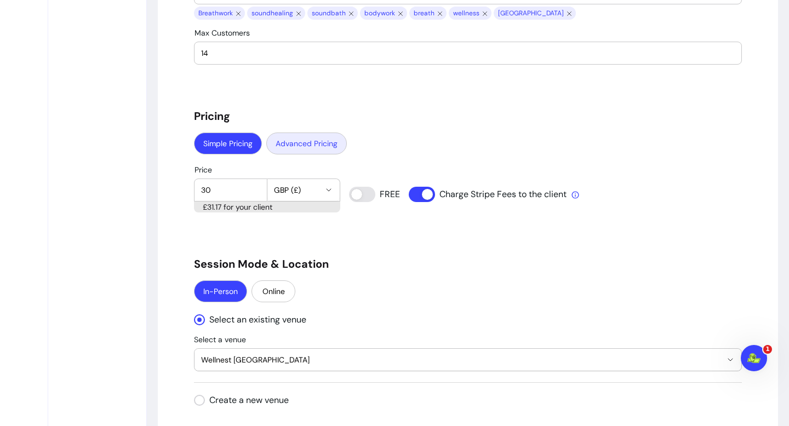
click at [313, 151] on button "Advanced Pricing" at bounding box center [306, 144] width 81 height 22
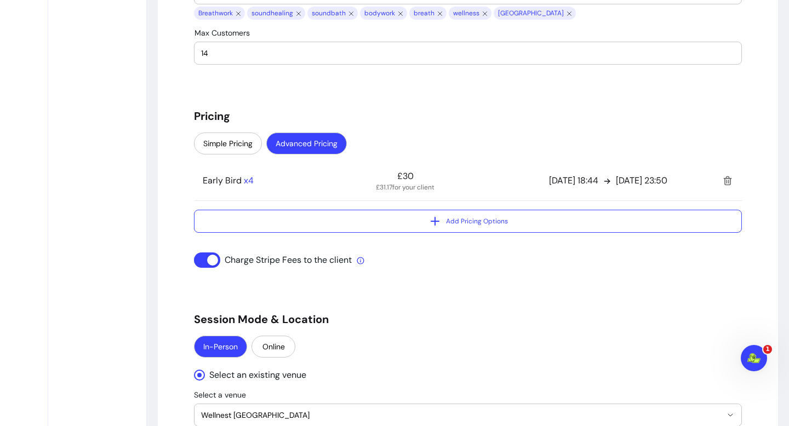
click at [215, 155] on div "Simple Pricing Advanced Pricing" at bounding box center [468, 145] width 548 height 24
click at [219, 145] on button "Simple Pricing" at bounding box center [228, 144] width 68 height 22
select select "***"
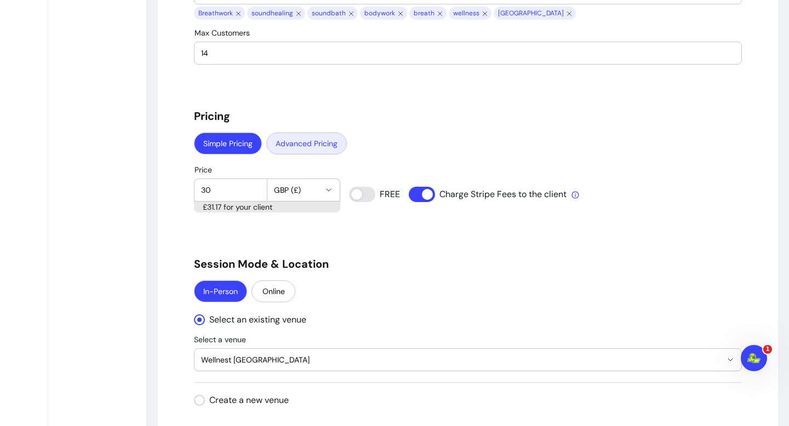
click at [285, 148] on button "Advanced Pricing" at bounding box center [306, 144] width 81 height 22
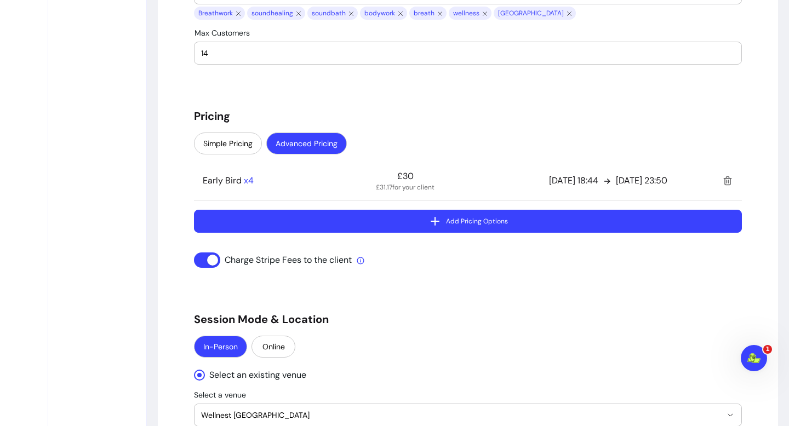
click at [307, 222] on button "Add Pricing Options" at bounding box center [468, 221] width 548 height 23
select select "***"
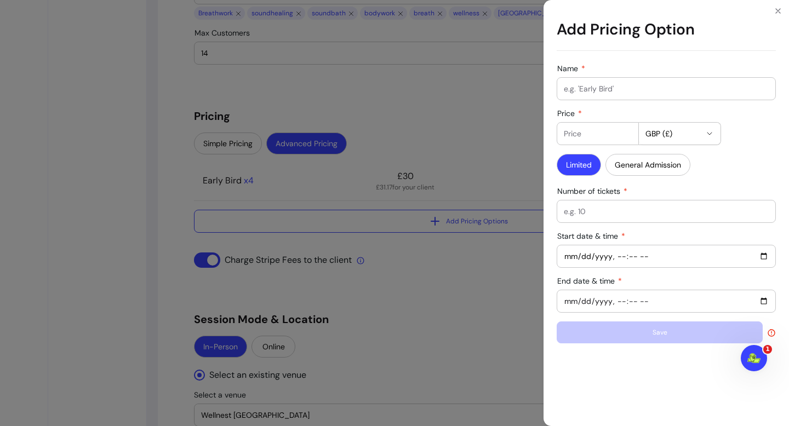
click at [611, 89] on input "Name" at bounding box center [666, 88] width 205 height 11
click at [637, 163] on button "General Admission" at bounding box center [647, 165] width 85 height 22
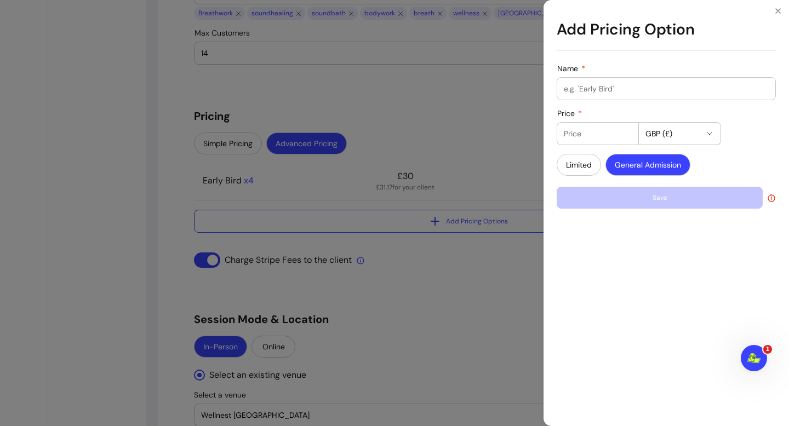
click at [602, 93] on input "Name" at bounding box center [666, 88] width 205 height 11
type input "General Admission"
click at [624, 128] on div at bounding box center [598, 134] width 68 height 22
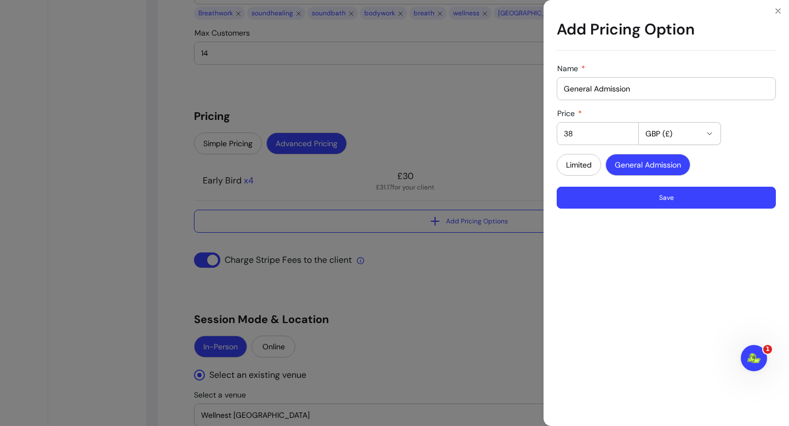
type input "38"
click at [637, 199] on button "Save" at bounding box center [666, 198] width 219 height 22
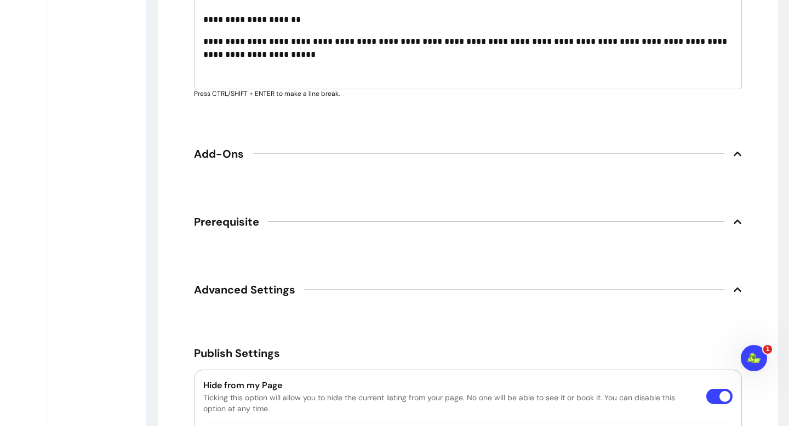
scroll to position [2052, 0]
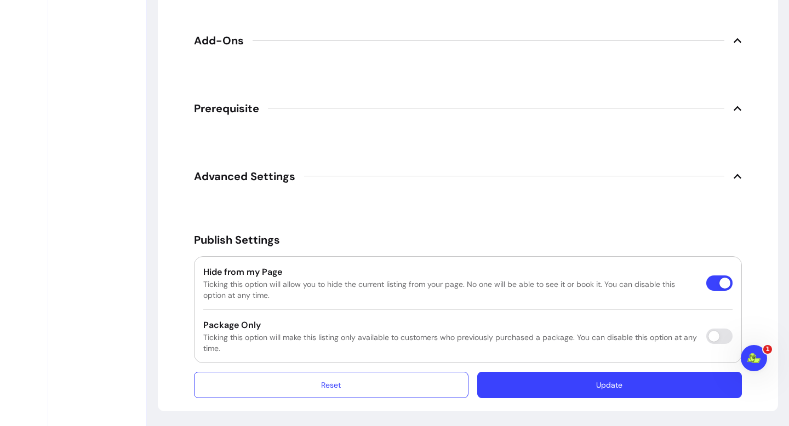
click at [635, 388] on button "Update" at bounding box center [609, 385] width 265 height 26
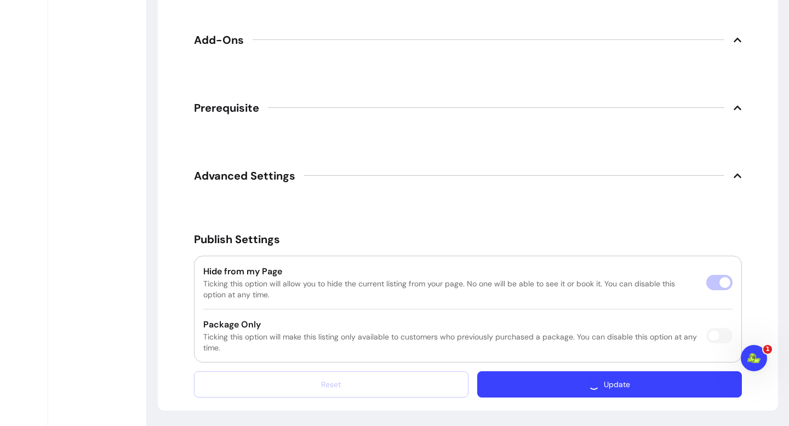
scroll to position [2021, 0]
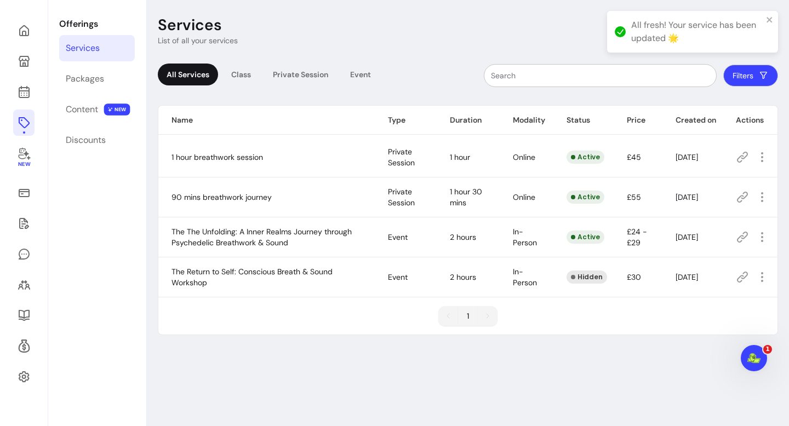
scroll to position [53, 0]
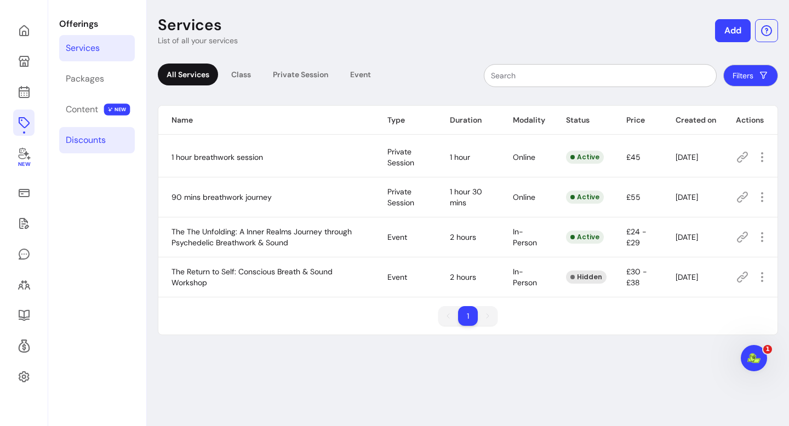
click at [113, 137] on link "Discounts" at bounding box center [97, 140] width 76 height 26
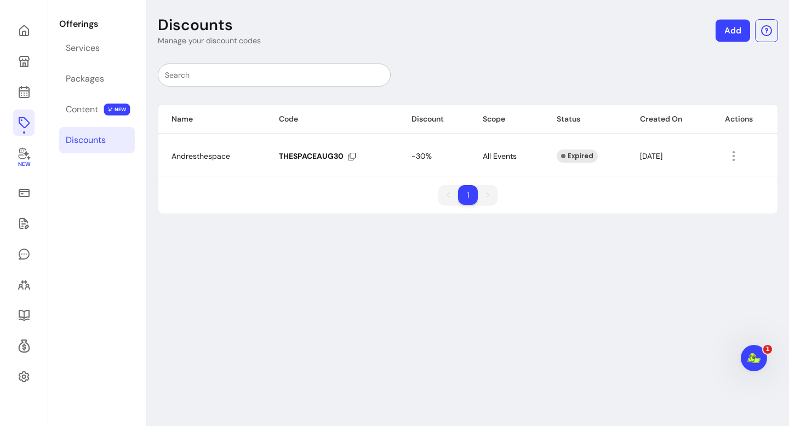
click at [736, 28] on link "Add" at bounding box center [733, 31] width 35 height 22
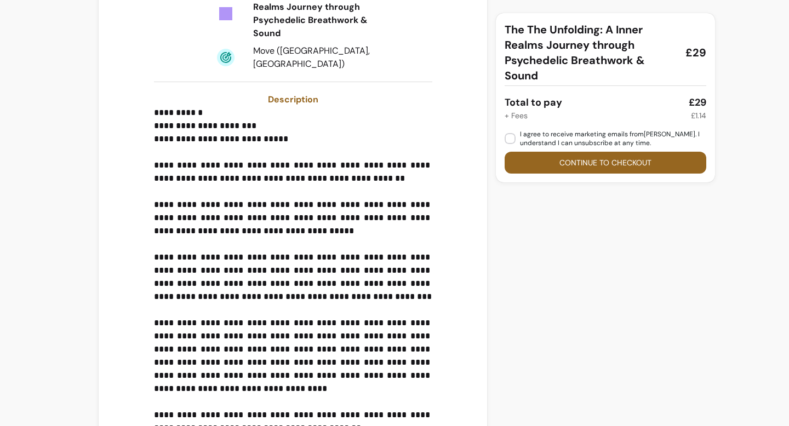
scroll to position [353, 0]
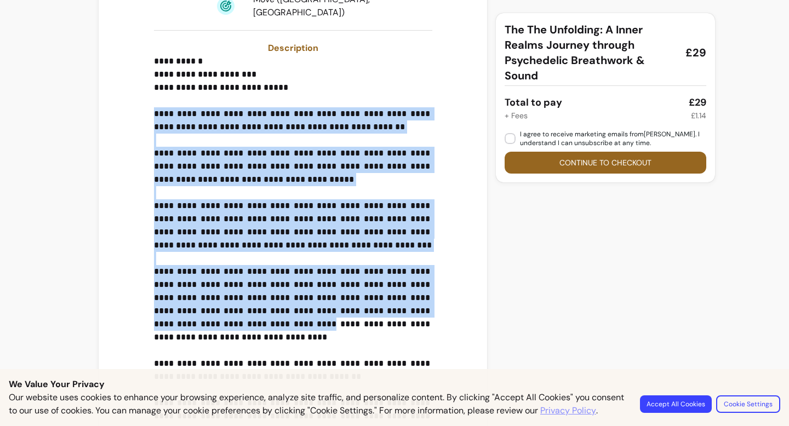
drag, startPoint x: 151, startPoint y: 112, endPoint x: 274, endPoint y: 327, distance: 247.2
click at [274, 327] on div "**********" at bounding box center [292, 415] width 371 height 1099
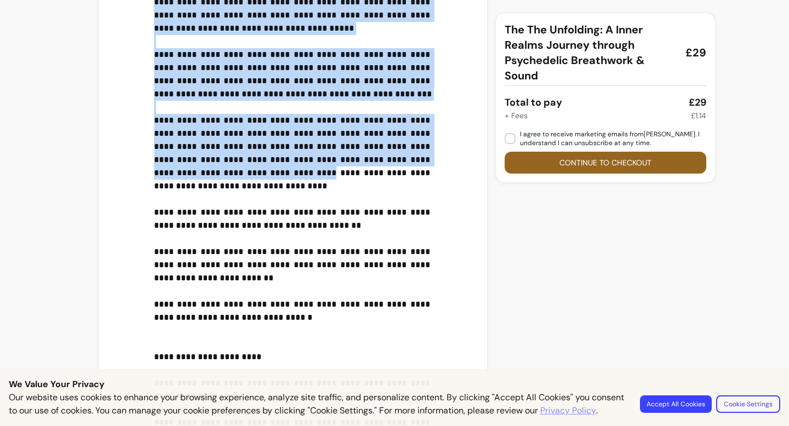
scroll to position [545, 0]
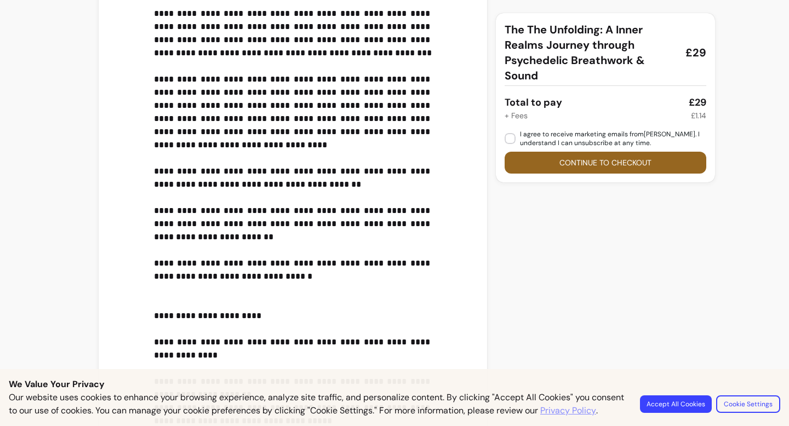
click at [277, 276] on p "**********" at bounding box center [293, 223] width 278 height 723
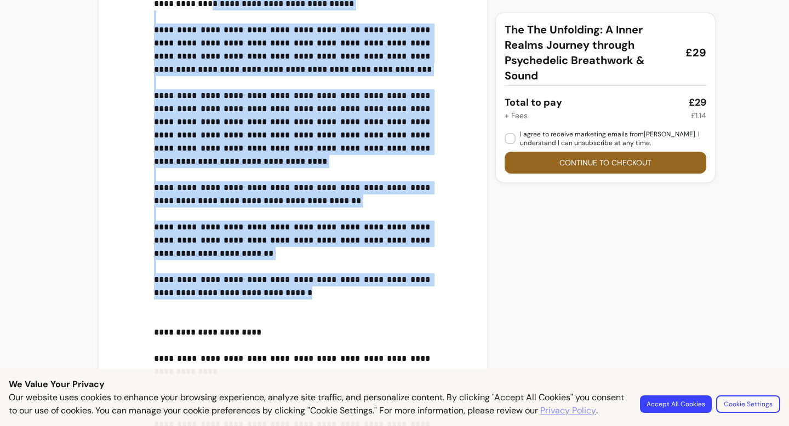
drag, startPoint x: 277, startPoint y: 276, endPoint x: 165, endPoint y: 3, distance: 295.4
click at [165, 3] on p "**********" at bounding box center [293, 240] width 278 height 723
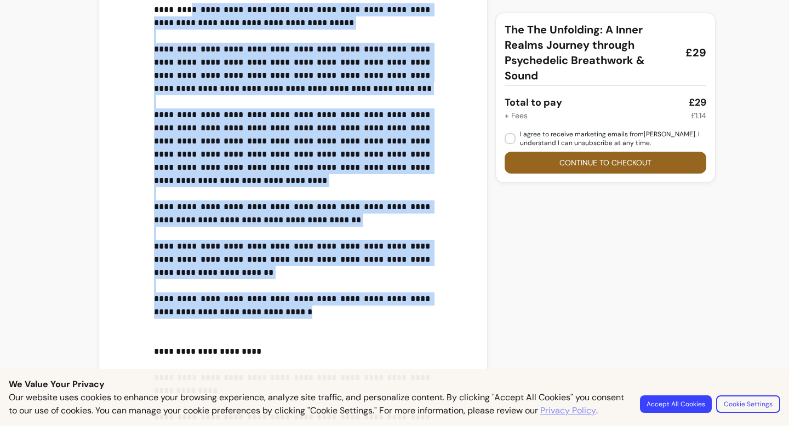
click at [203, 122] on p "**********" at bounding box center [293, 259] width 278 height 723
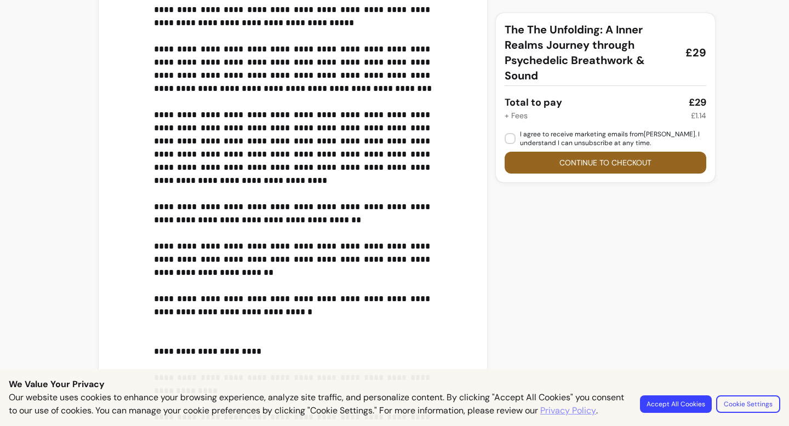
scroll to position [406, 0]
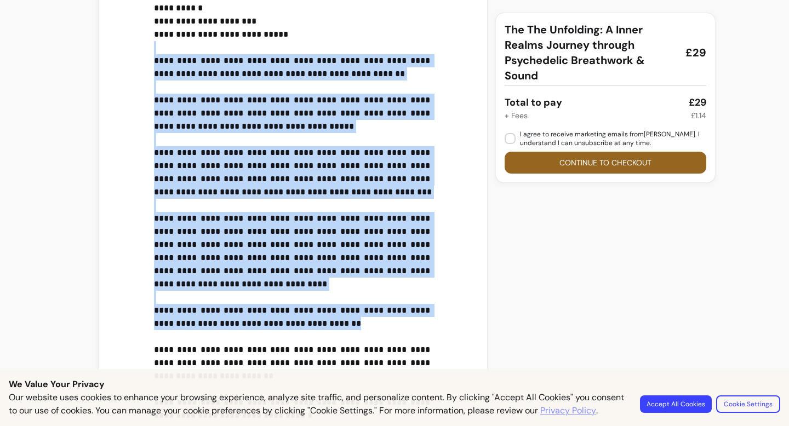
drag, startPoint x: 146, startPoint y: 60, endPoint x: 336, endPoint y: 334, distance: 333.2
click at [340, 336] on div "**********" at bounding box center [292, 362] width 371 height 1099
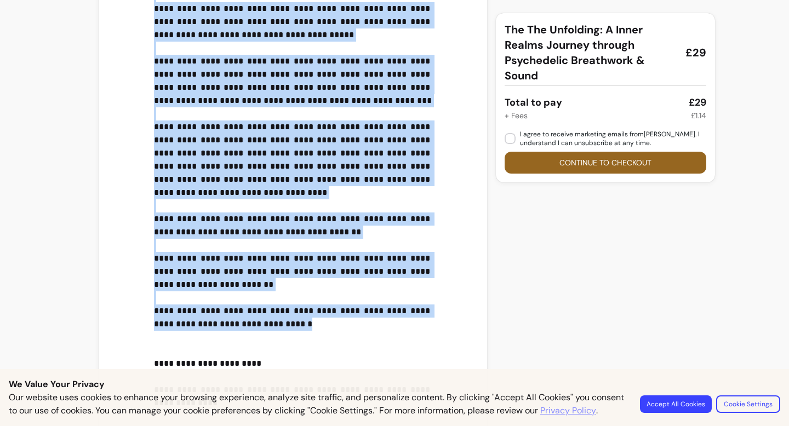
scroll to position [414, 0]
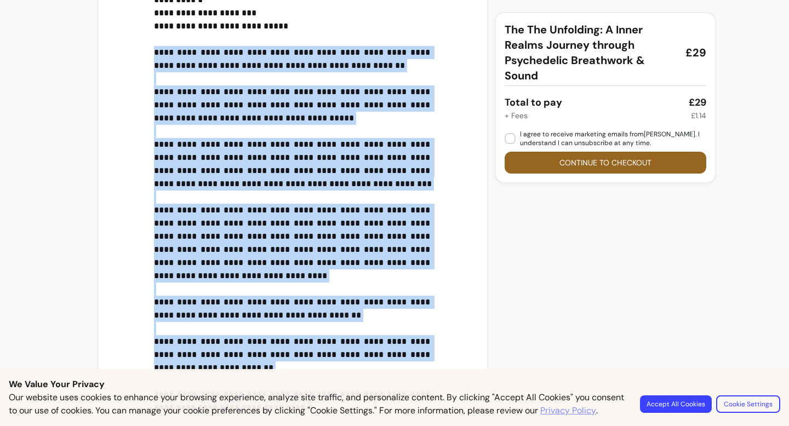
drag, startPoint x: 287, startPoint y: 279, endPoint x: 151, endPoint y: 51, distance: 265.8
click at [151, 51] on div "**********" at bounding box center [292, 353] width 371 height 1099
copy p "**********"
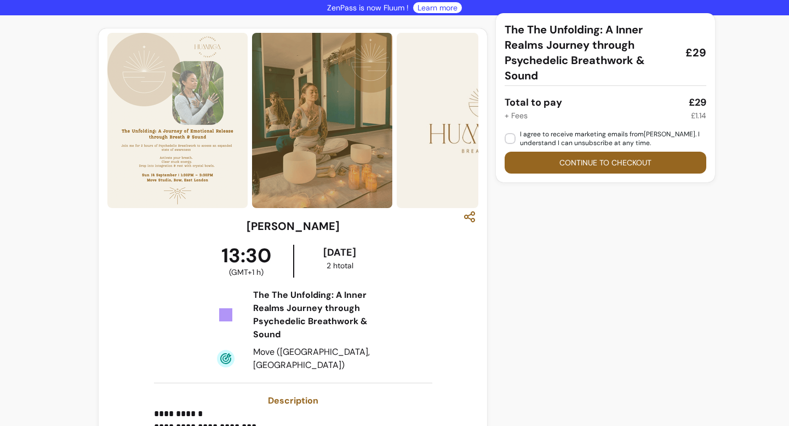
scroll to position [264, 0]
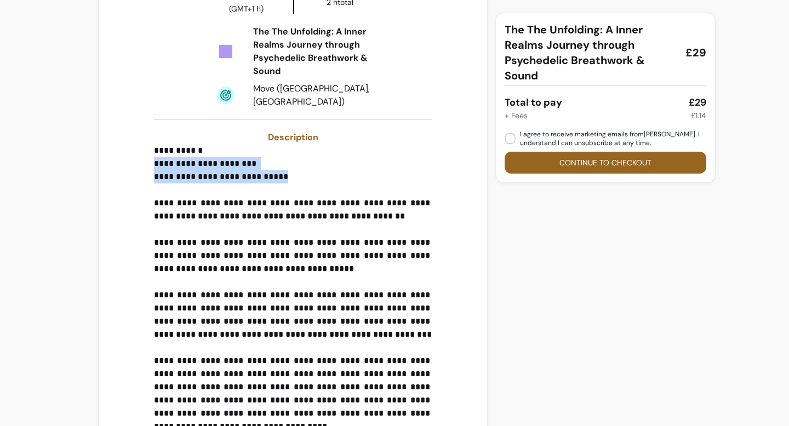
drag, startPoint x: 294, startPoint y: 176, endPoint x: 145, endPoint y: 165, distance: 149.4
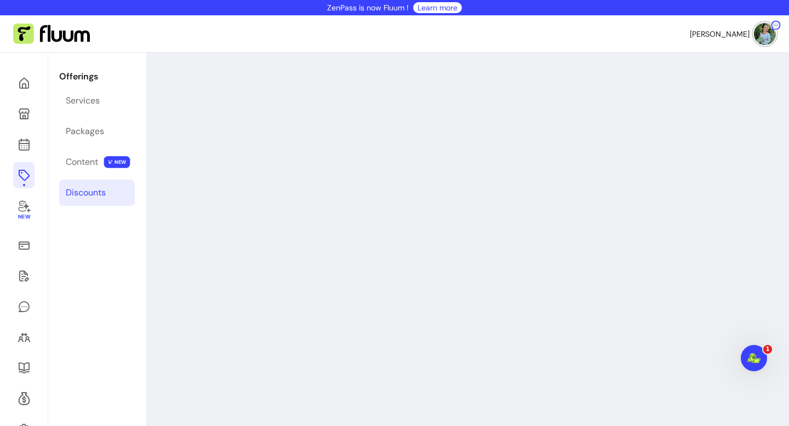
select select "****"
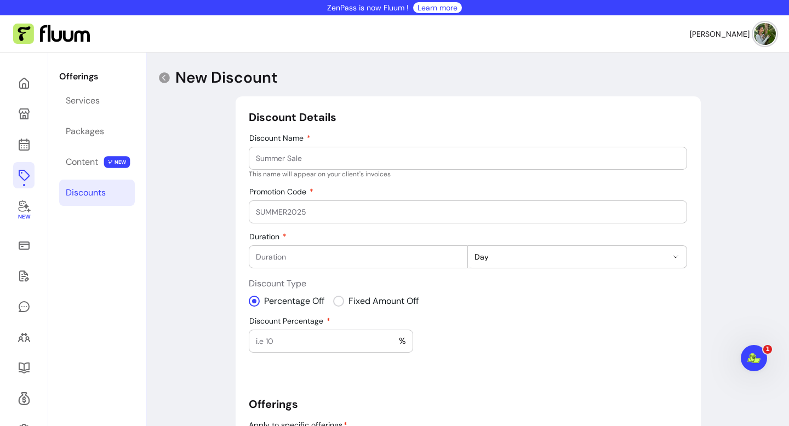
click at [444, 161] on input "Discount Name" at bounding box center [468, 158] width 424 height 11
type input "Wellnest Members"
click at [415, 214] on input "Promotion Code" at bounding box center [468, 212] width 424 height 11
paste input "WELLNESTMEMBER30"
type input "WELLNESTMEMBER30"
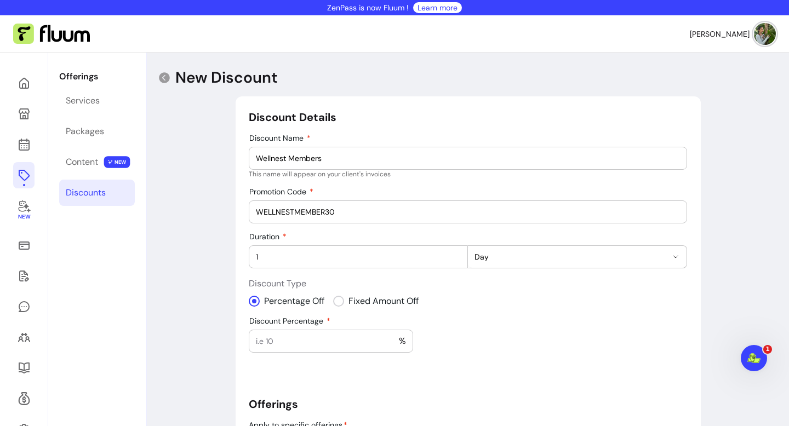
type input "1"
click at [452, 255] on input "1" at bounding box center [358, 256] width 205 height 11
click at [351, 351] on div "%" at bounding box center [331, 341] width 150 height 22
type input "30"
click at [432, 259] on input "1" at bounding box center [358, 256] width 205 height 11
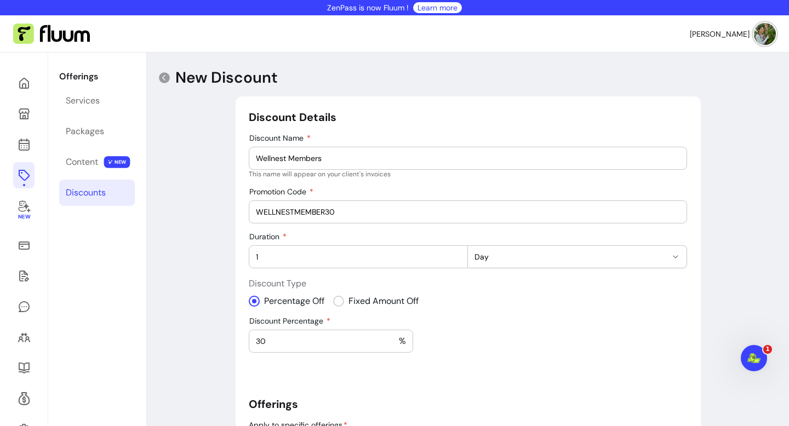
click at [516, 261] on span "Day" at bounding box center [571, 256] width 192 height 11
click at [512, 319] on span "Month" at bounding box center [572, 321] width 190 height 11
select select "******"
click at [390, 259] on input "1" at bounding box center [358, 256] width 205 height 11
type input "2"
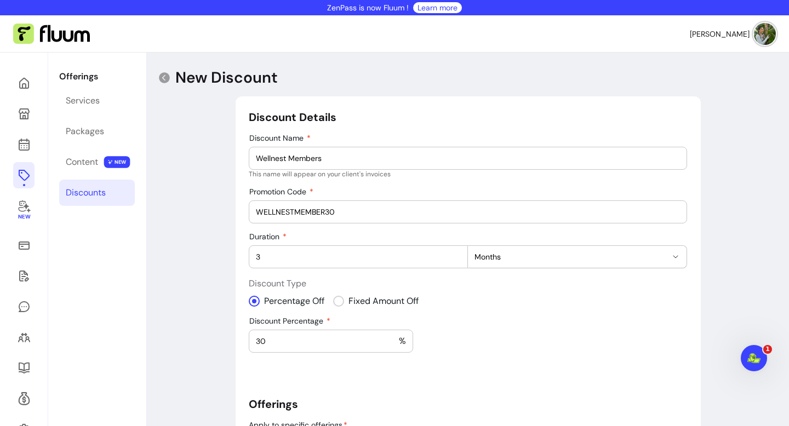
type input "3"
click at [580, 327] on div "**********" at bounding box center [468, 351] width 438 height 482
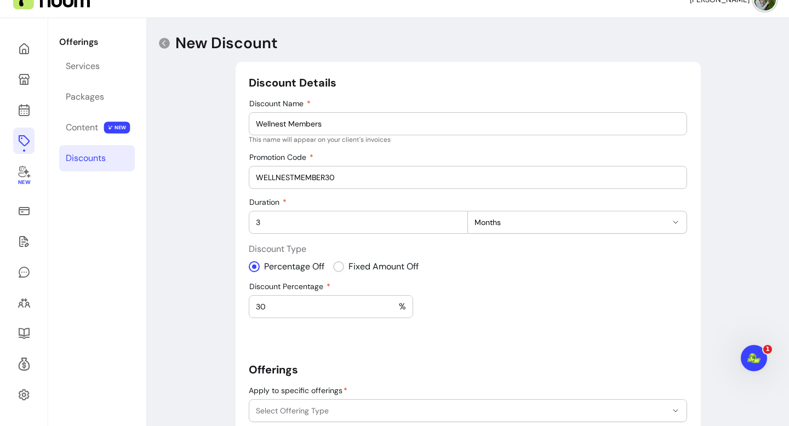
scroll to position [124, 0]
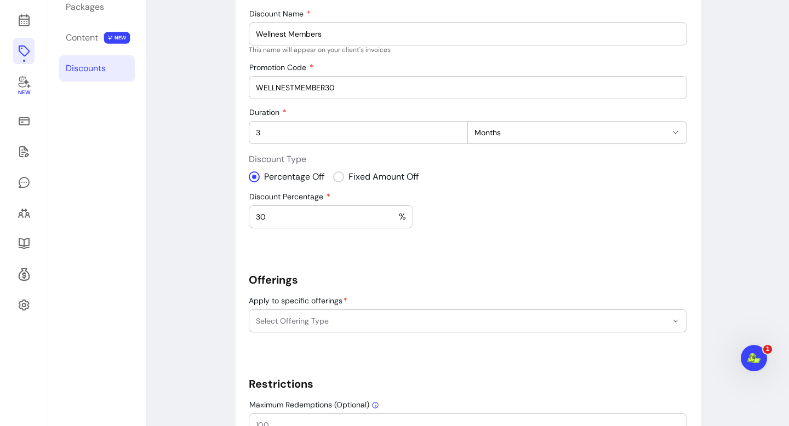
click at [580, 321] on span "Select Offering Type" at bounding box center [461, 321] width 411 height 11
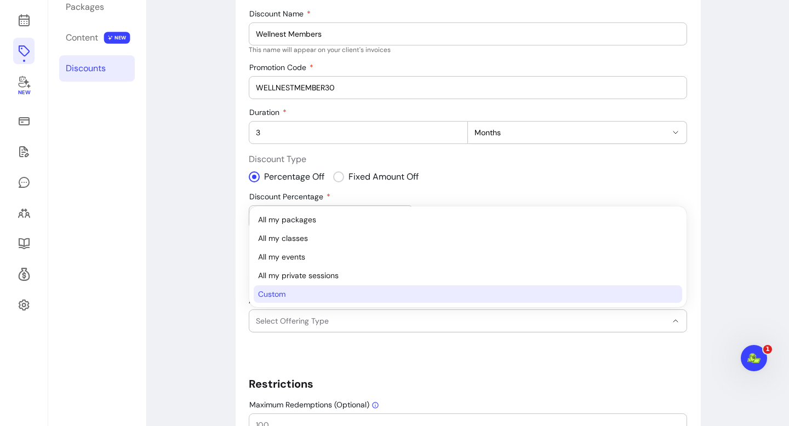
click at [553, 296] on span "Custom" at bounding box center [462, 294] width 409 height 11
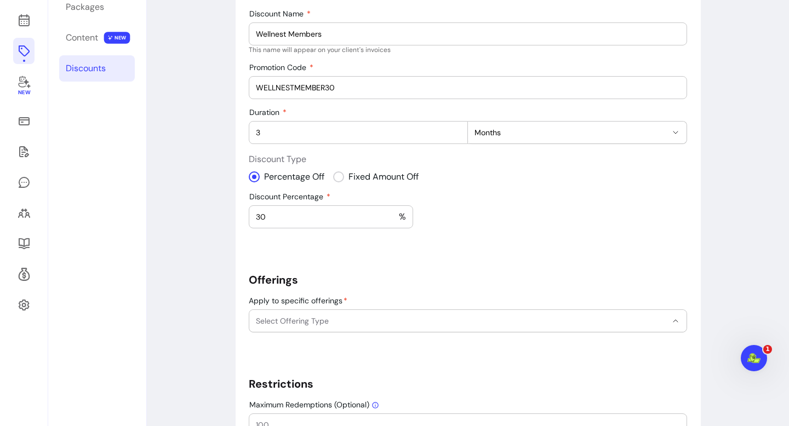
select select "******"
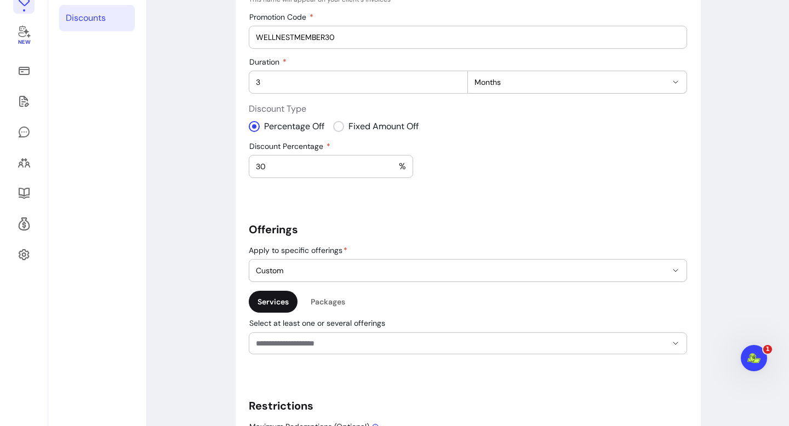
scroll to position [206, 0]
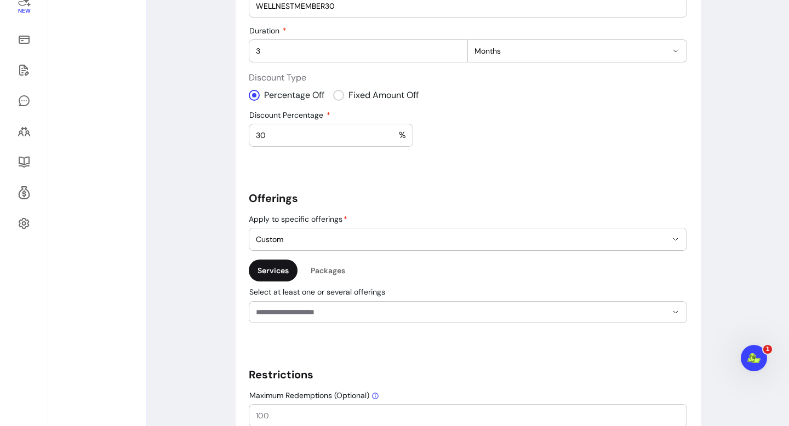
click at [540, 321] on div at bounding box center [468, 312] width 424 height 21
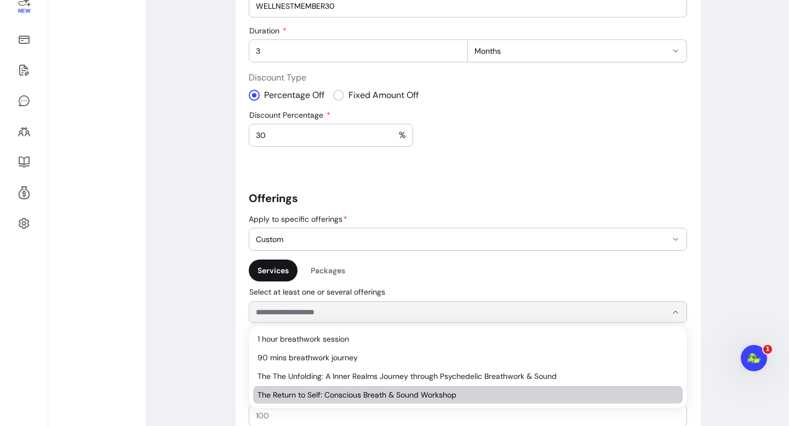
click at [528, 392] on span "The Return to Self: Conscious Breath & Sound Workshop" at bounding box center [463, 395] width 410 height 11
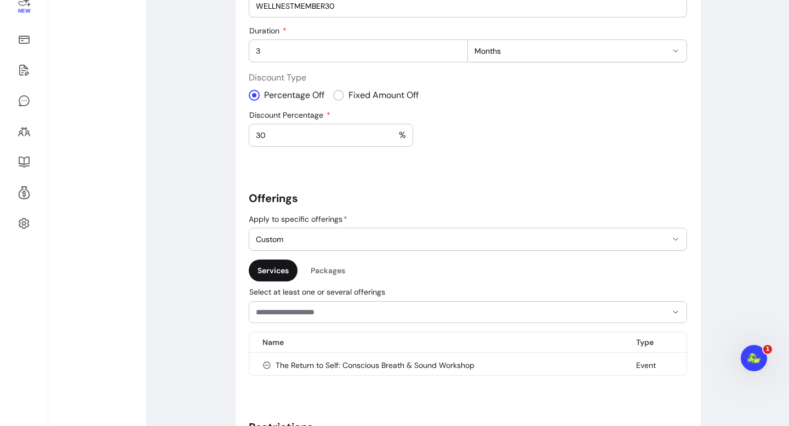
scroll to position [319, 0]
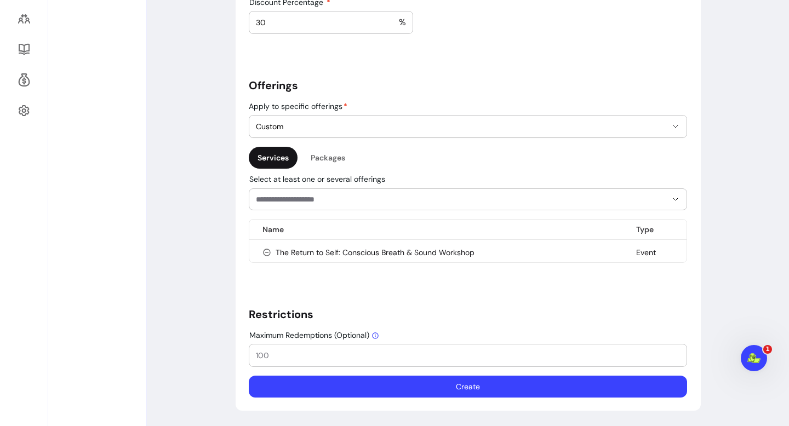
click at [498, 358] on input "Maximum Redemptions (Optional)" at bounding box center [468, 355] width 424 height 11
click at [494, 384] on button "Create" at bounding box center [468, 387] width 438 height 22
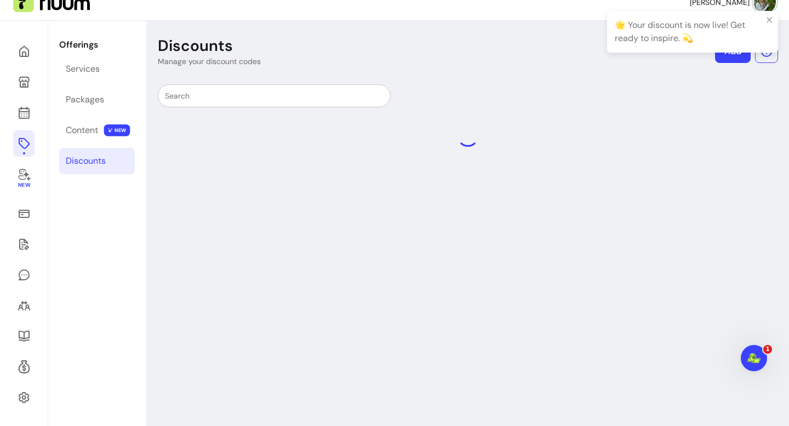
scroll to position [30, 0]
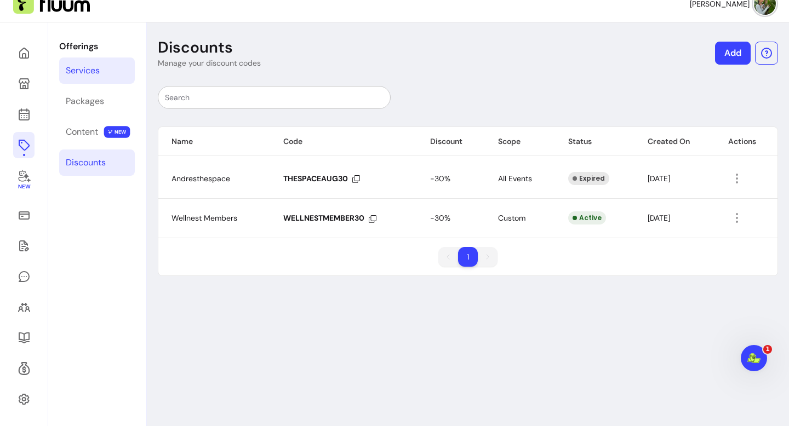
click at [97, 78] on link "Services" at bounding box center [97, 71] width 76 height 26
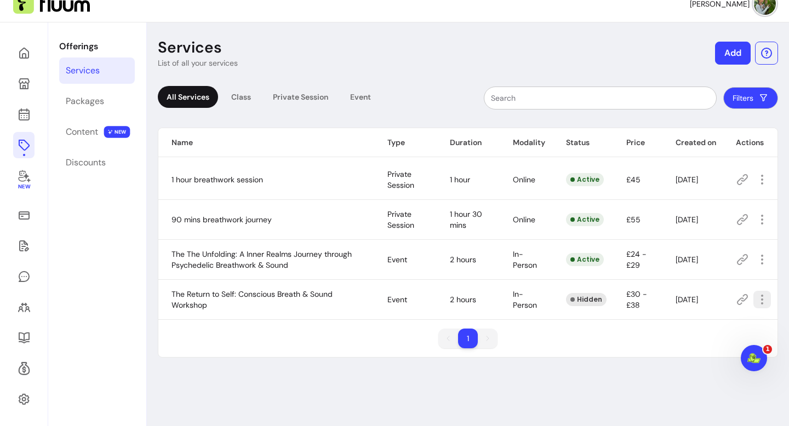
click at [758, 300] on icon "button" at bounding box center [762, 299] width 13 height 13
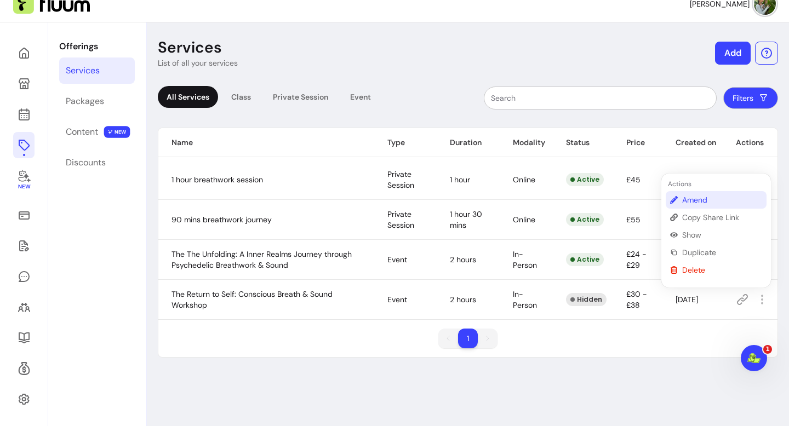
click at [723, 196] on span "Amend" at bounding box center [722, 200] width 80 height 11
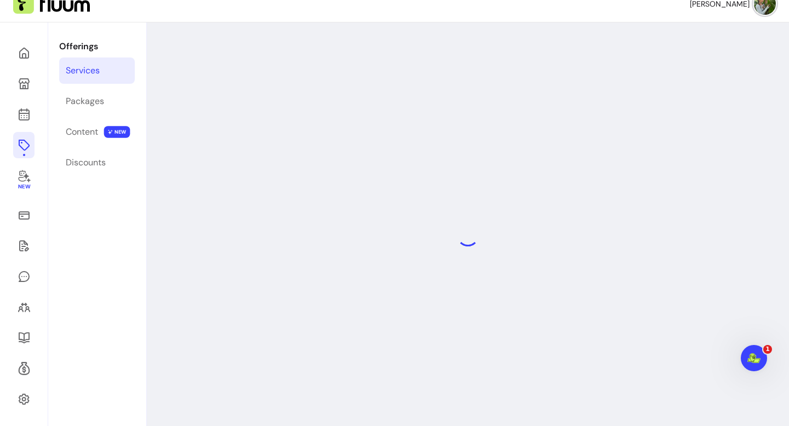
select select "**********"
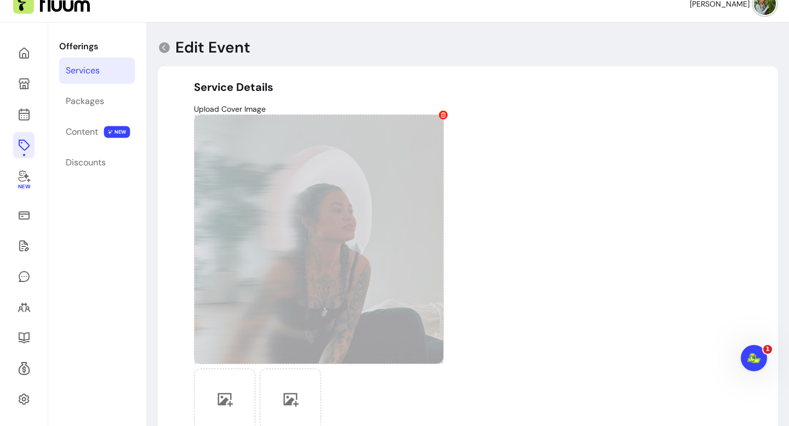
type input "**********"
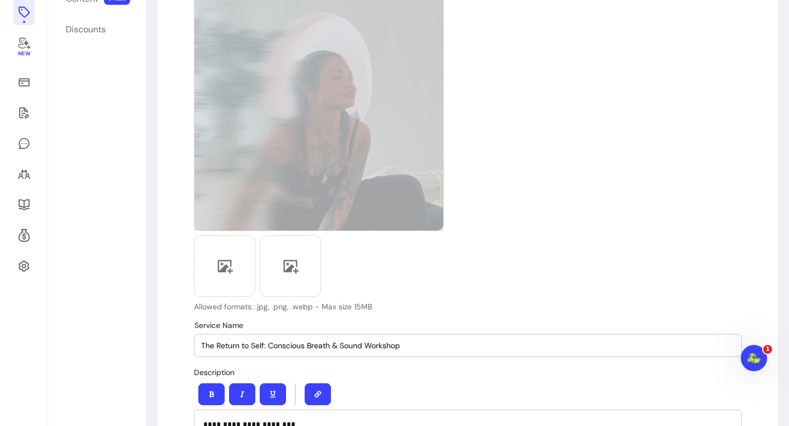
scroll to position [374, 0]
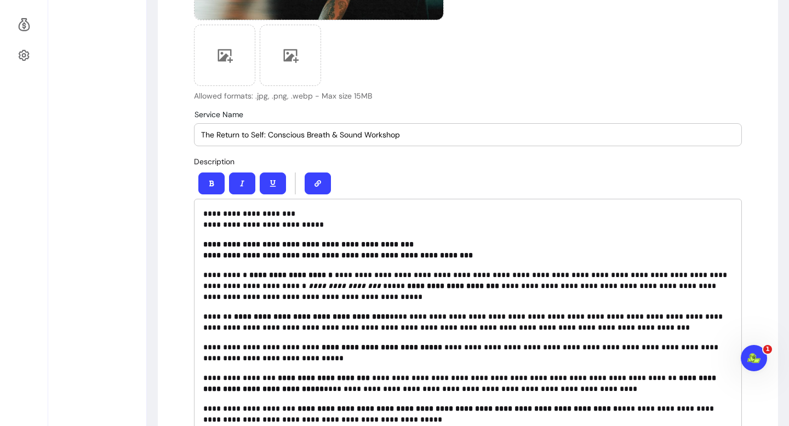
click at [426, 139] on input "The Return to Self: Conscious Breath & Sound Workshop" at bounding box center [468, 134] width 534 height 11
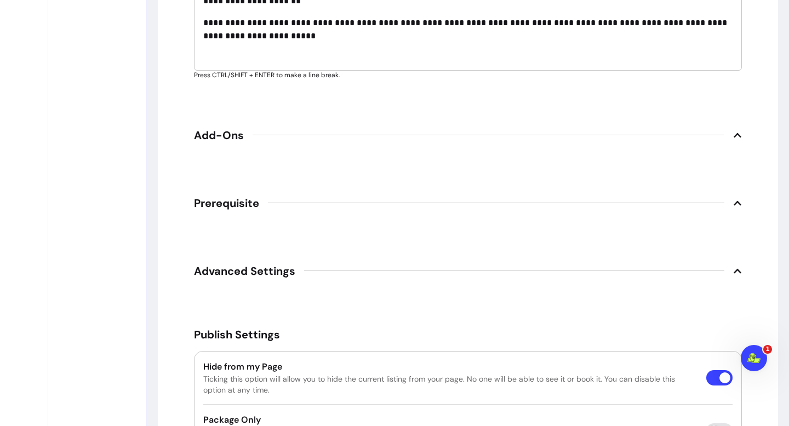
scroll to position [2052, 0]
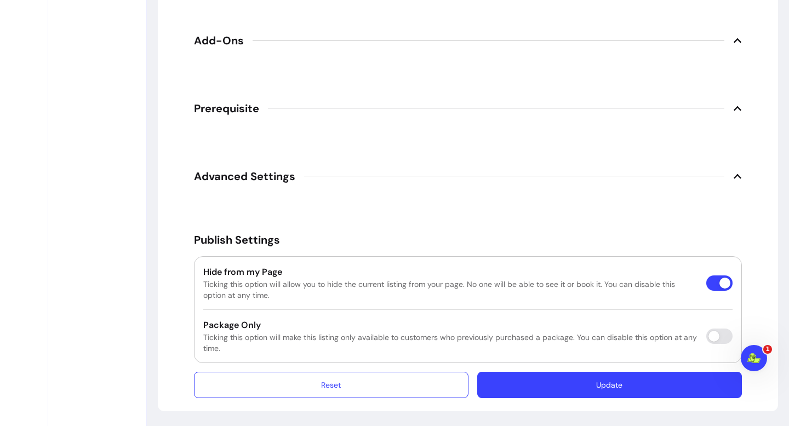
type input "The Return to Self: Conscious Breath & Sound Workshop at [GEOGRAPHIC_DATA]"
click at [632, 383] on button "Update" at bounding box center [609, 385] width 265 height 26
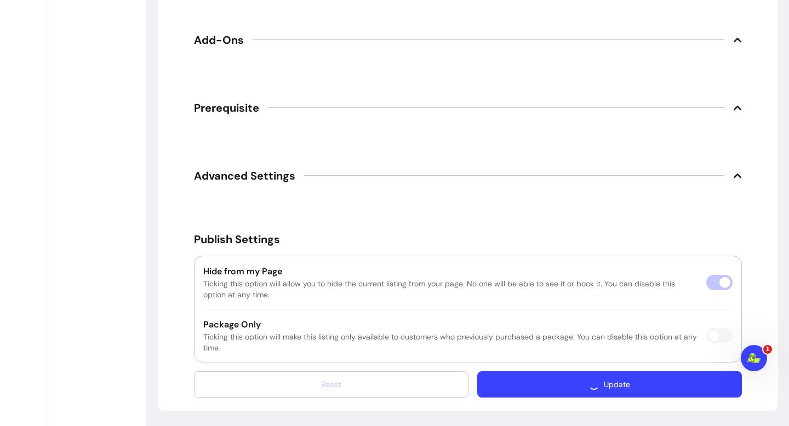
scroll to position [2021, 0]
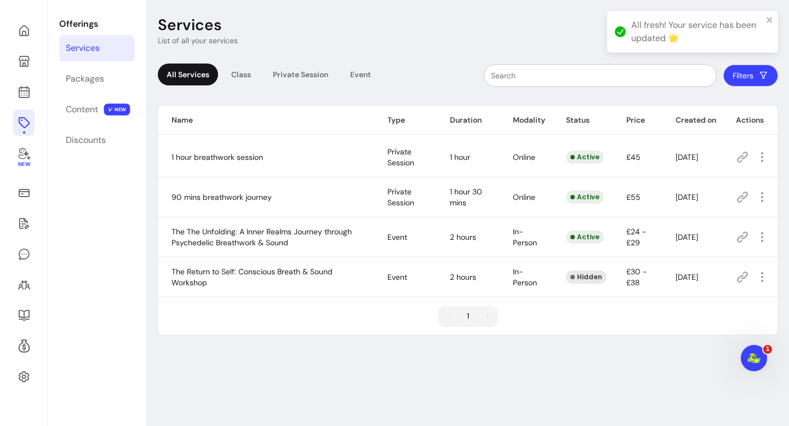
scroll to position [53, 0]
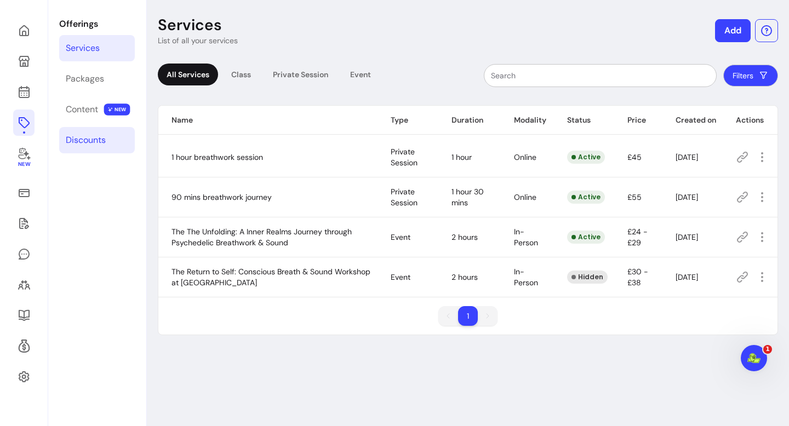
click at [99, 138] on div "Discounts" at bounding box center [86, 140] width 40 height 13
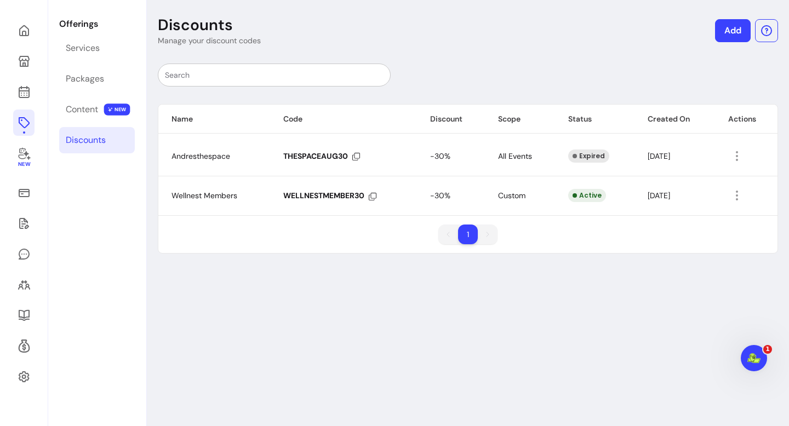
click at [749, 198] on div at bounding box center [749, 196] width 43 height 18
click at [741, 195] on icon "button" at bounding box center [736, 195] width 13 height 13
click at [718, 214] on li "Amend" at bounding box center [692, 222] width 101 height 18
select select "******"
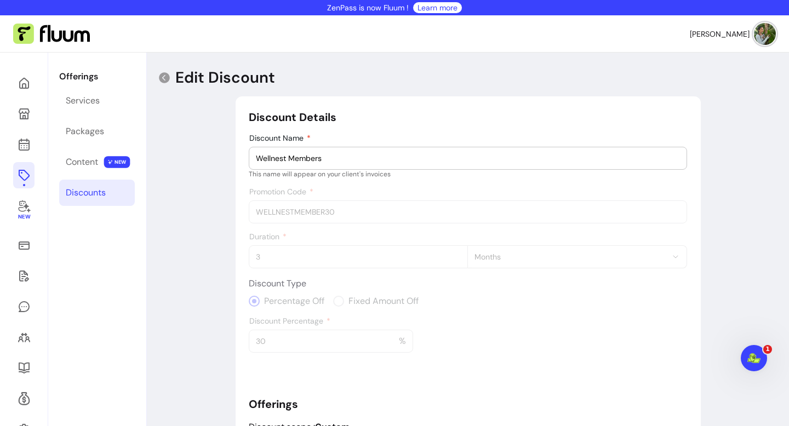
click at [477, 162] on input "Wellnest Members" at bounding box center [468, 158] width 424 height 11
click at [463, 223] on div "Discount Details Discount Name Wellnest Members This name will appear on your c…" at bounding box center [468, 339] width 438 height 459
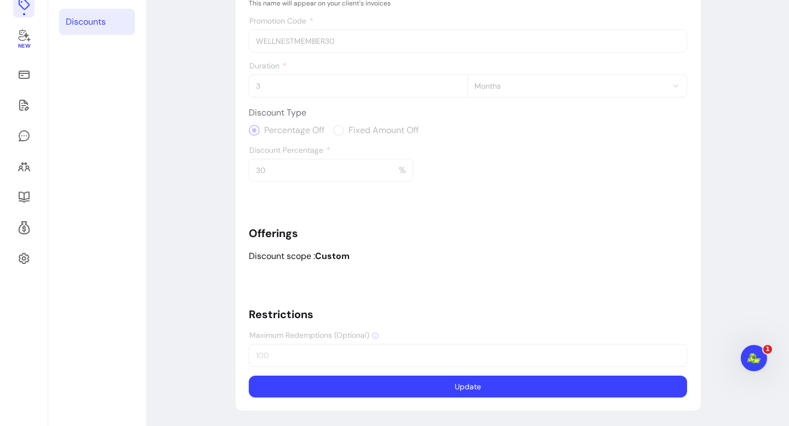
click at [463, 223] on div "Discount Details Discount Name Wellnest Members This name will appear on your c…" at bounding box center [468, 168] width 438 height 459
click at [433, 359] on div "Discount Details Discount Name Wellnest Members This name will appear on your c…" at bounding box center [468, 168] width 438 height 459
click at [336, 255] on b "Custom" at bounding box center [332, 256] width 35 height 12
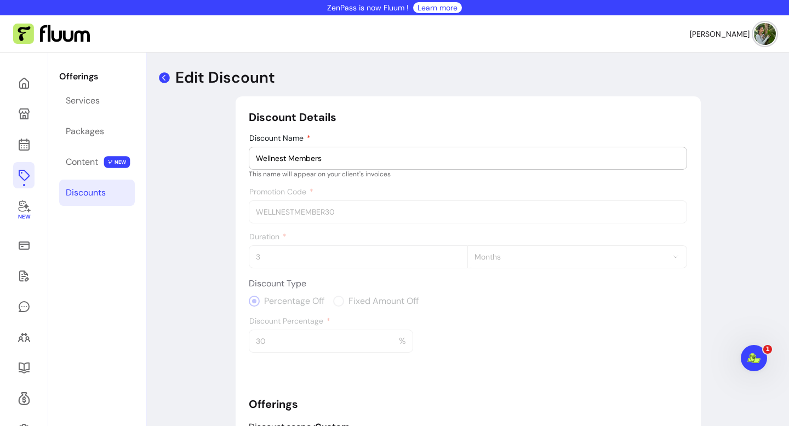
click at [165, 78] on icon at bounding box center [164, 77] width 11 height 11
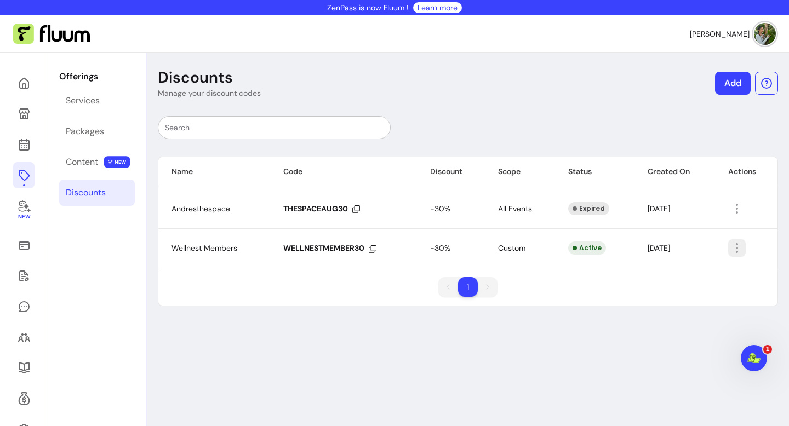
click at [738, 246] on icon "button" at bounding box center [736, 248] width 13 height 13
click at [710, 272] on span "Amend" at bounding box center [698, 273] width 80 height 11
select select "******"
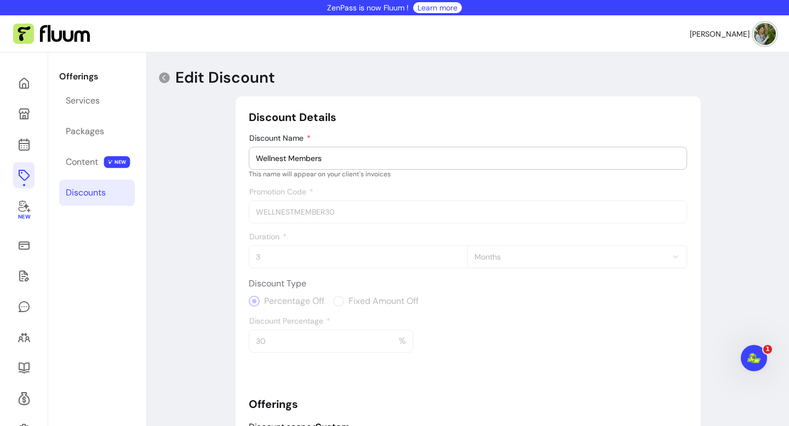
click at [94, 188] on div "Discounts" at bounding box center [86, 192] width 40 height 13
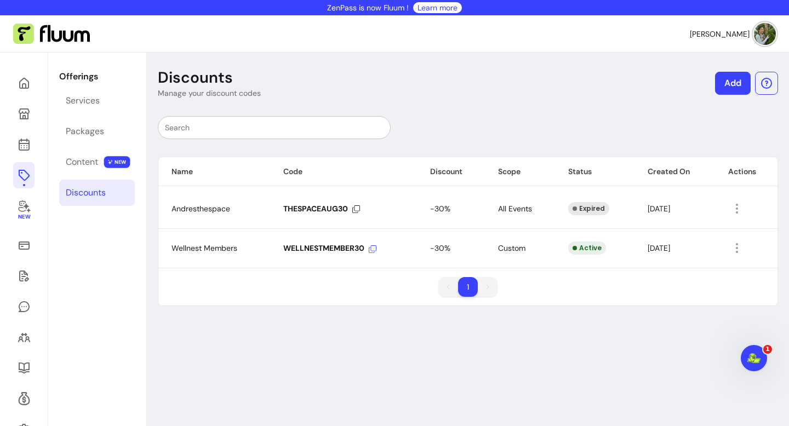
click at [370, 249] on icon at bounding box center [373, 249] width 8 height 8
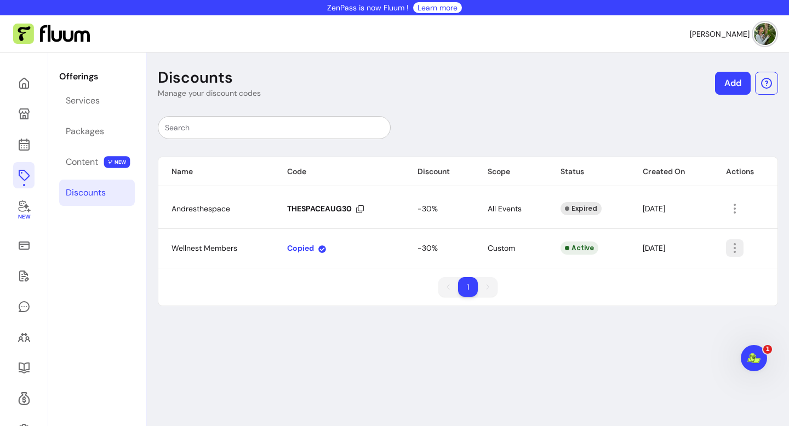
click at [736, 247] on icon "button" at bounding box center [793, 263] width 186 height 156
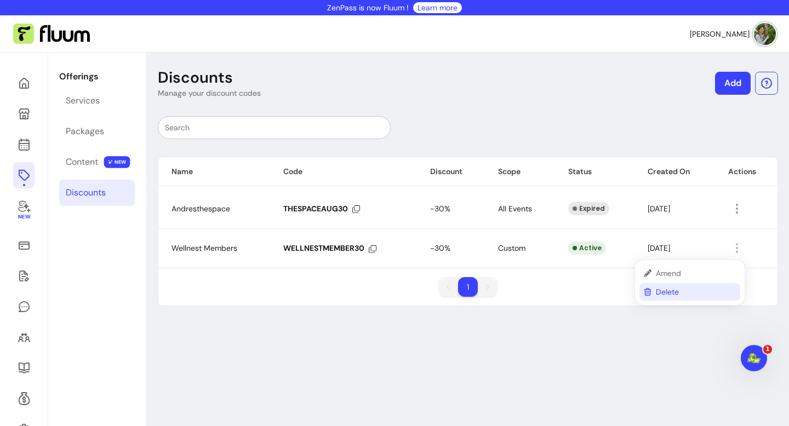
click at [673, 289] on span "Delete" at bounding box center [696, 292] width 80 height 11
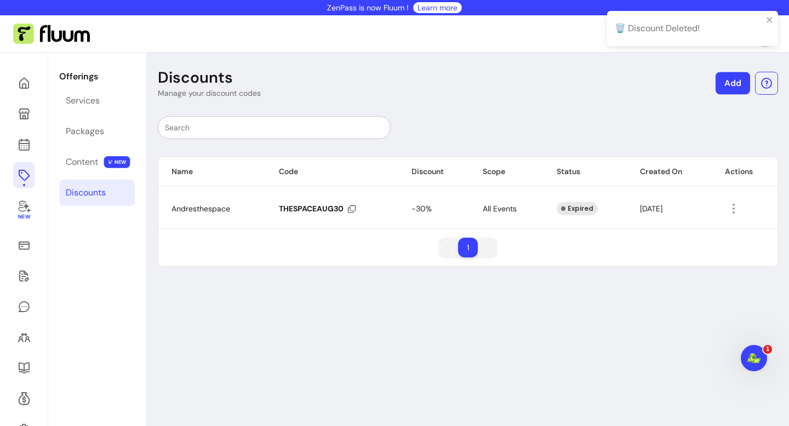
click at [731, 87] on link "Add" at bounding box center [733, 83] width 35 height 22
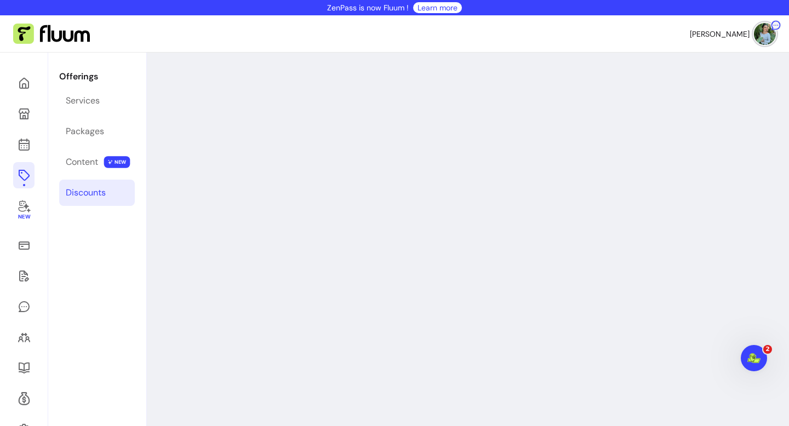
select select "****"
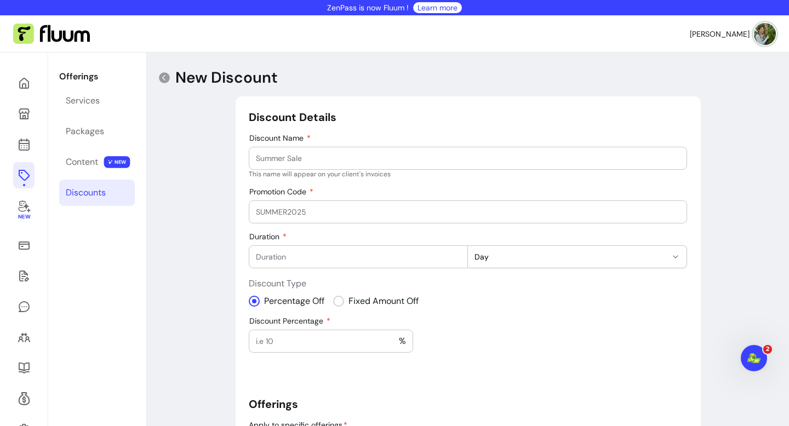
click at [351, 220] on div at bounding box center [468, 212] width 424 height 22
paste input "WELLNESTMEMBER30"
type input "WELLNESTMEMBER30"
click at [334, 161] on input "Discount Name" at bounding box center [468, 158] width 424 height 11
type input "Wellnest Member"
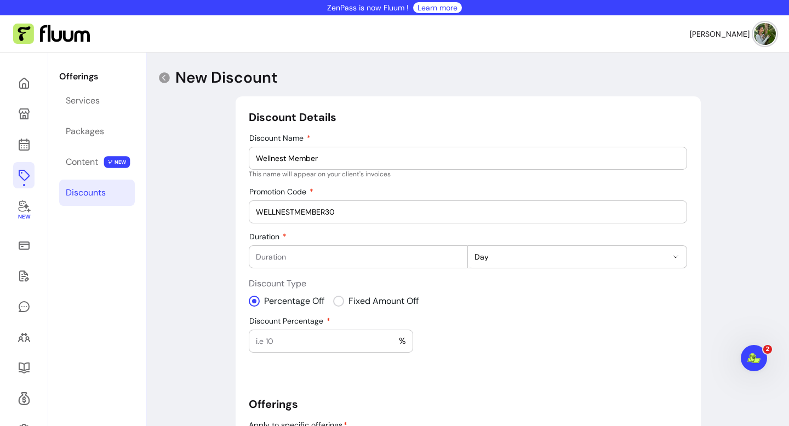
click at [350, 260] on input "Duration" at bounding box center [358, 256] width 205 height 11
type input "2"
type input "3"
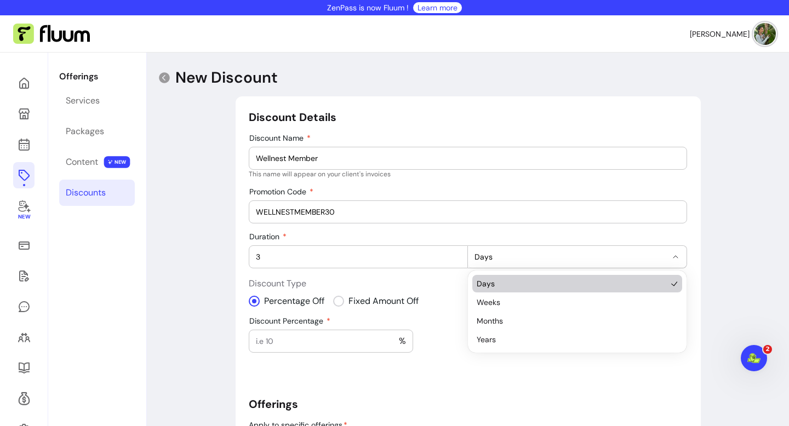
click at [673, 256] on icon "button" at bounding box center [675, 257] width 9 height 9
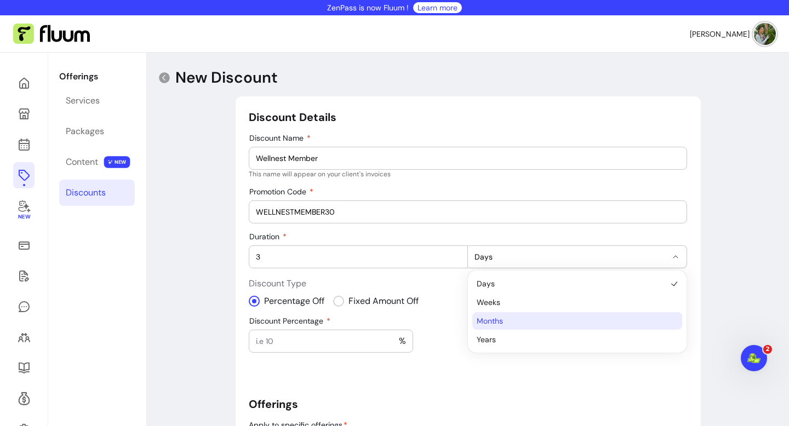
click at [546, 318] on span "Months" at bounding box center [572, 321] width 190 height 11
select select "******"
click at [345, 260] on input "3" at bounding box center [358, 256] width 205 height 11
type input "4"
click at [331, 333] on div "%" at bounding box center [331, 341] width 150 height 22
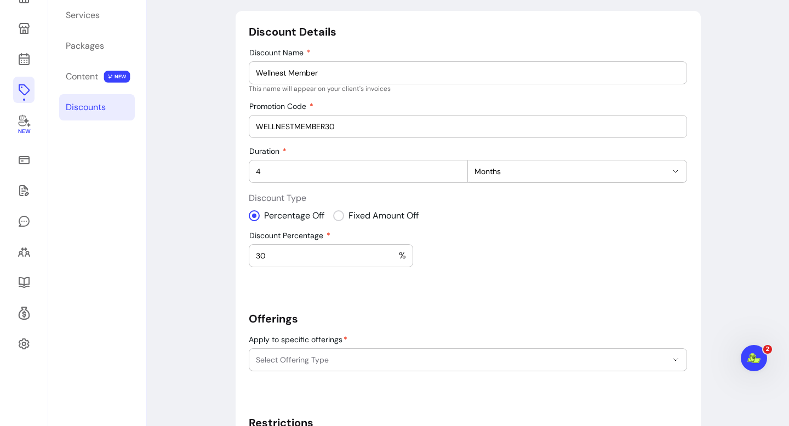
scroll to position [149, 0]
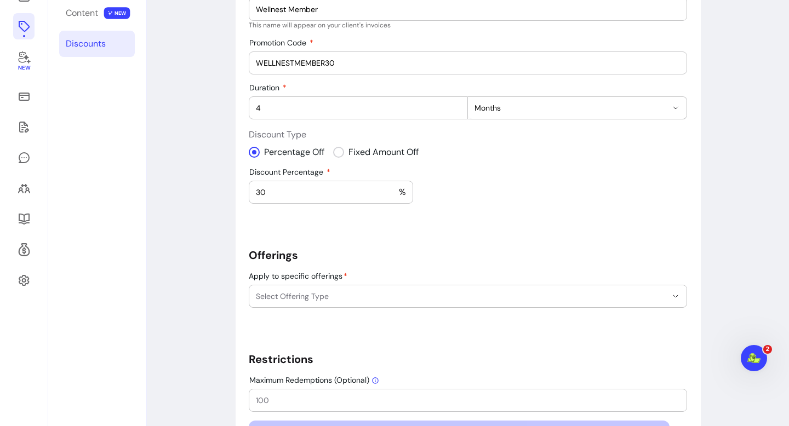
type input "30"
click at [584, 299] on span "Select Offering Type" at bounding box center [461, 296] width 411 height 11
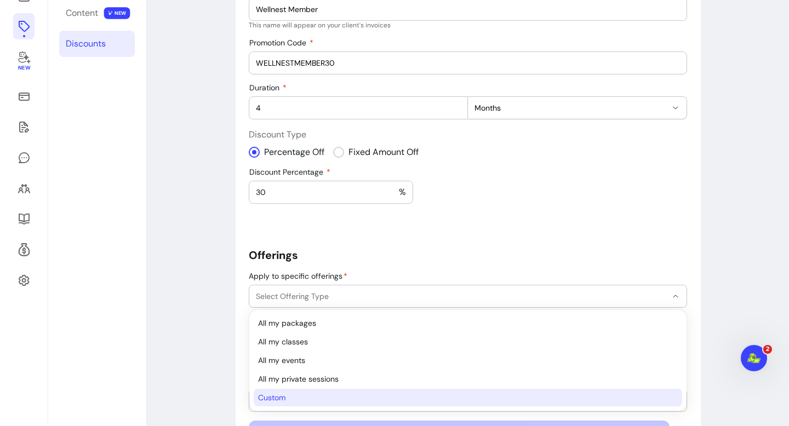
click at [497, 399] on span "Custom" at bounding box center [462, 397] width 409 height 11
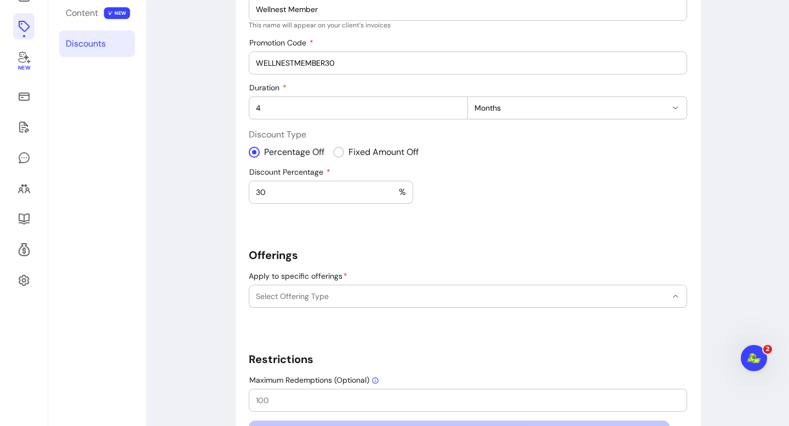
select select "******"
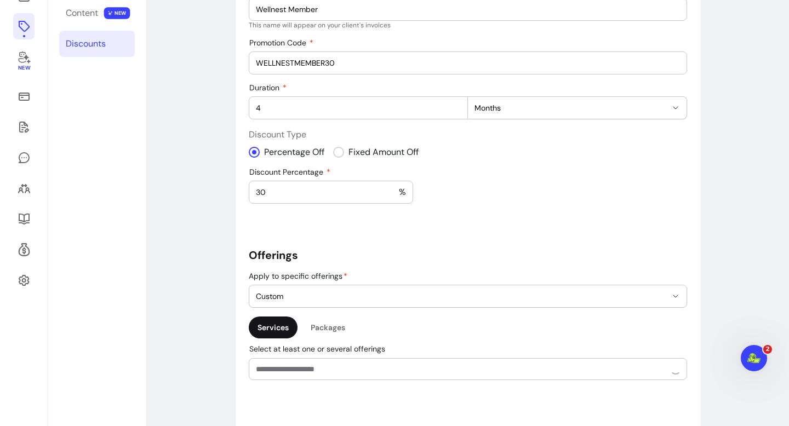
scroll to position [22, 0]
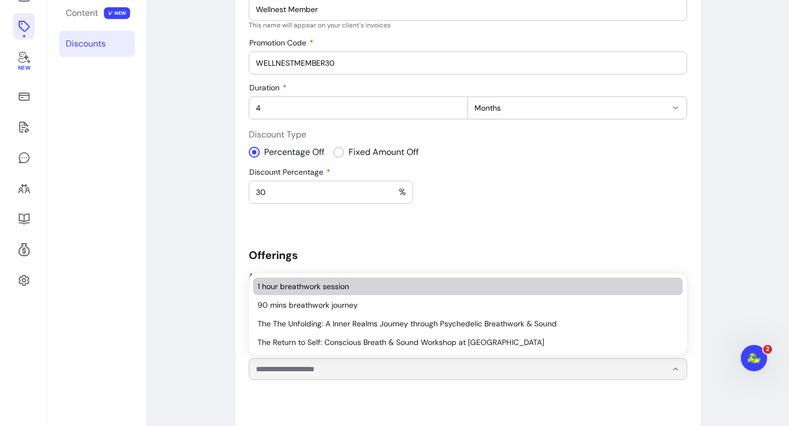
click at [463, 371] on input "Select at least one or several offerings" at bounding box center [452, 369] width 393 height 11
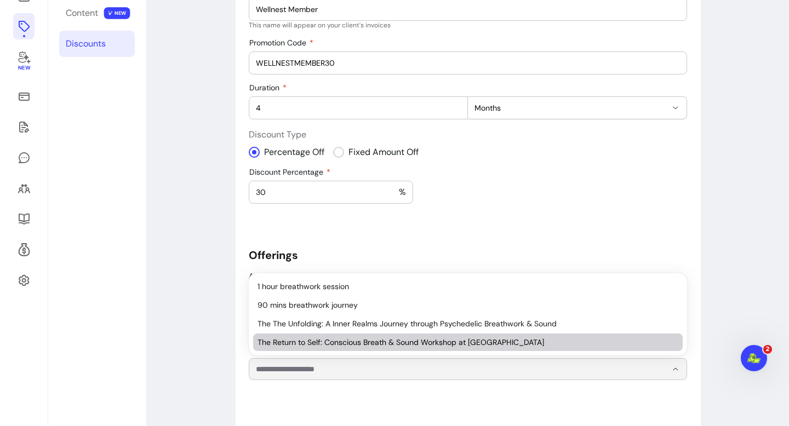
click at [461, 345] on span "The Return to Self: Conscious Breath & Sound Workshop at [GEOGRAPHIC_DATA]" at bounding box center [463, 342] width 410 height 11
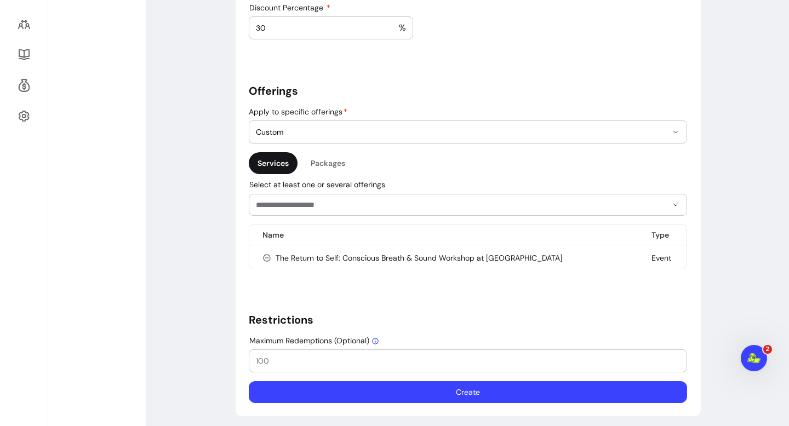
scroll to position [319, 0]
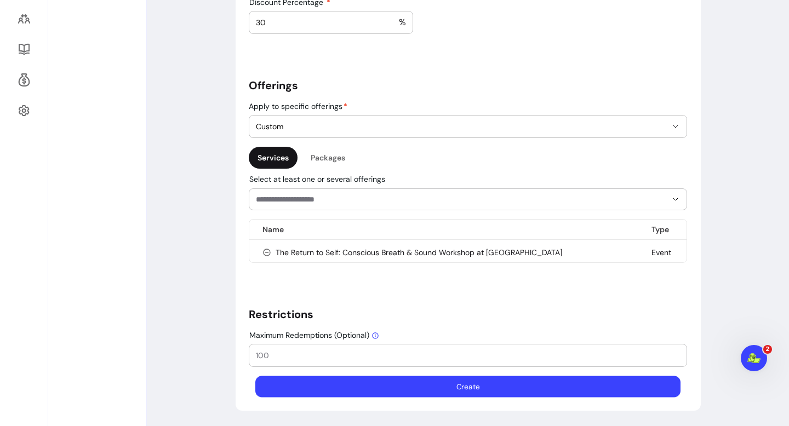
click at [447, 387] on button "Create" at bounding box center [467, 386] width 425 height 21
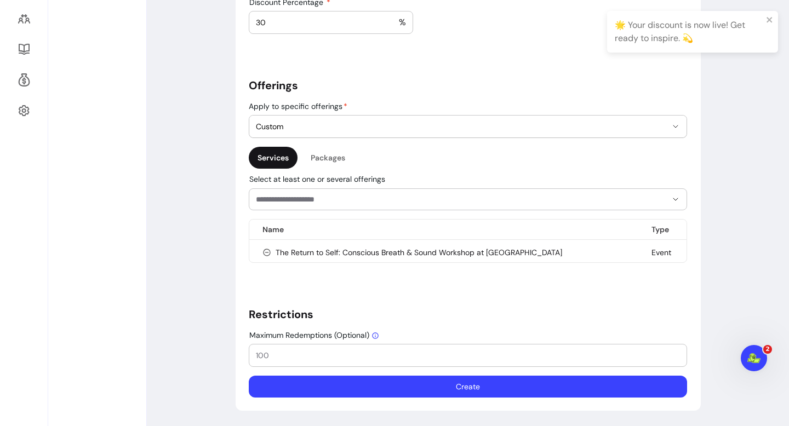
scroll to position [53, 0]
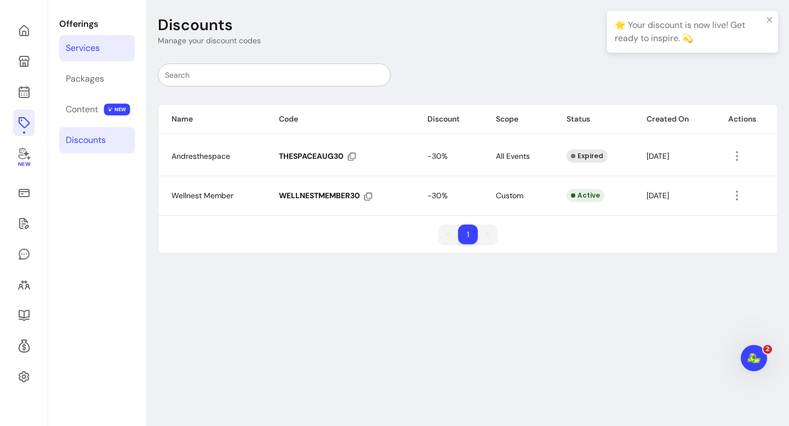
click at [76, 58] on link "Services" at bounding box center [97, 48] width 76 height 26
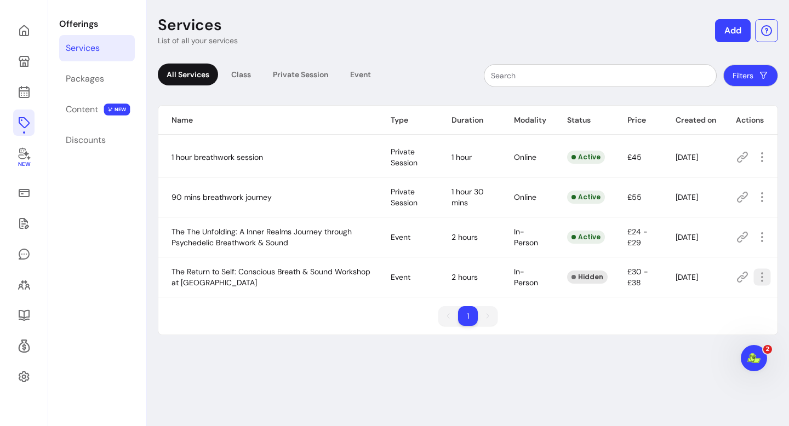
click at [763, 278] on icon "button" at bounding box center [762, 277] width 13 height 13
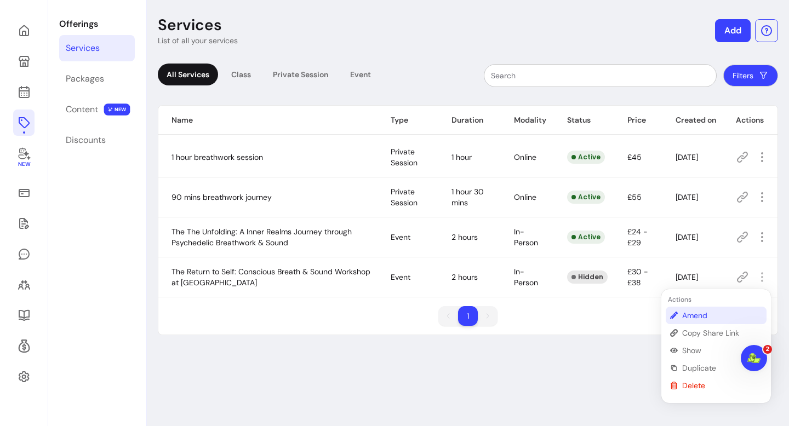
click at [697, 317] on span "Amend" at bounding box center [722, 315] width 80 height 11
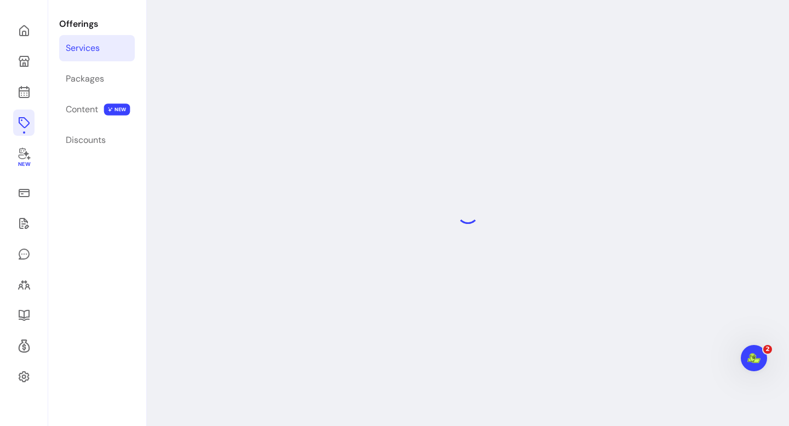
select select "**********"
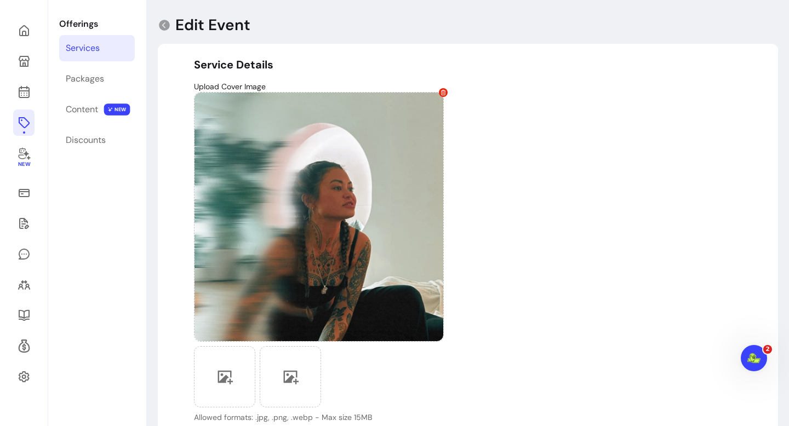
type input "**********"
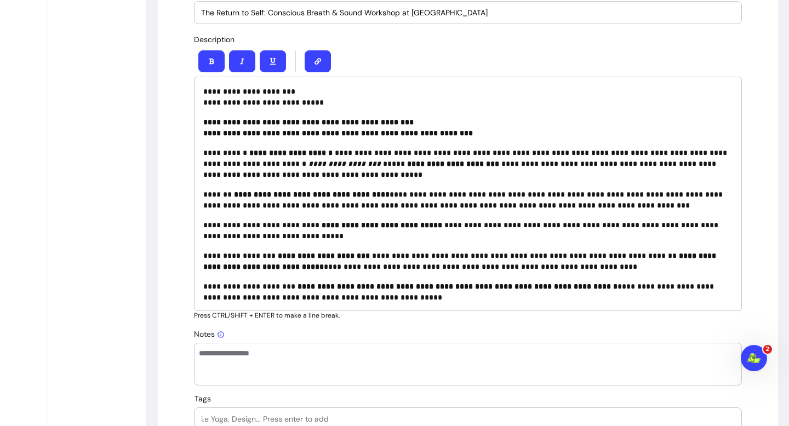
scroll to position [535, 0]
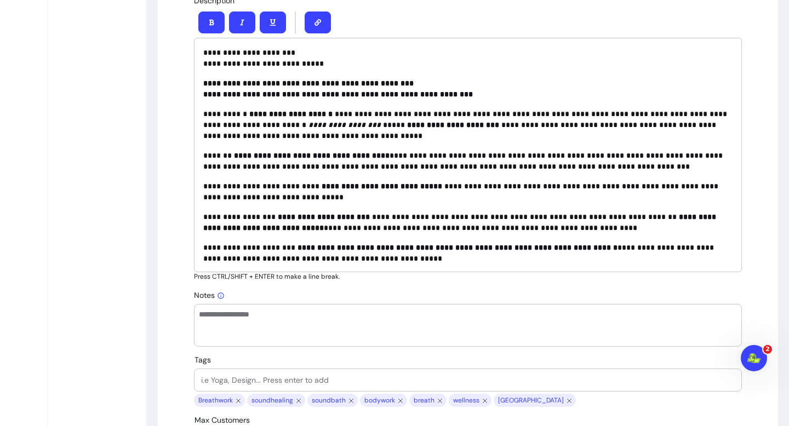
click at [306, 96] on strong "**********" at bounding box center [338, 94] width 270 height 8
click at [345, 96] on strong "**********" at bounding box center [338, 94] width 270 height 8
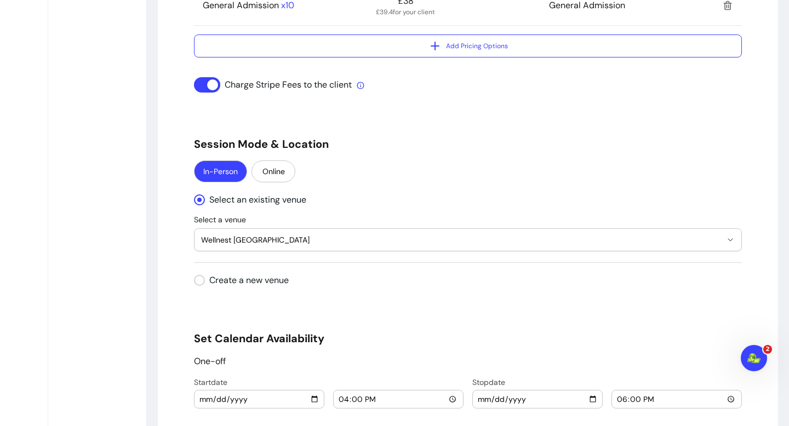
scroll to position [1303, 0]
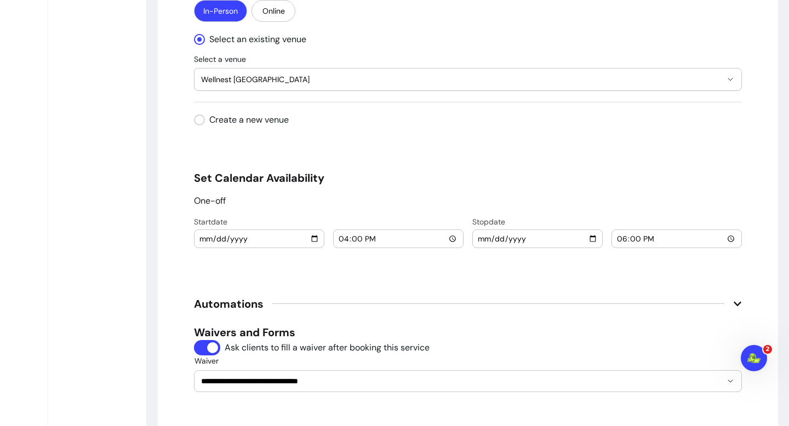
click at [450, 237] on input "16:00" at bounding box center [398, 239] width 121 height 12
type input "17:00"
click at [732, 240] on input "18:00" at bounding box center [676, 239] width 121 height 12
type input "19:00"
click at [550, 299] on span "Automations" at bounding box center [468, 304] width 548 height 24
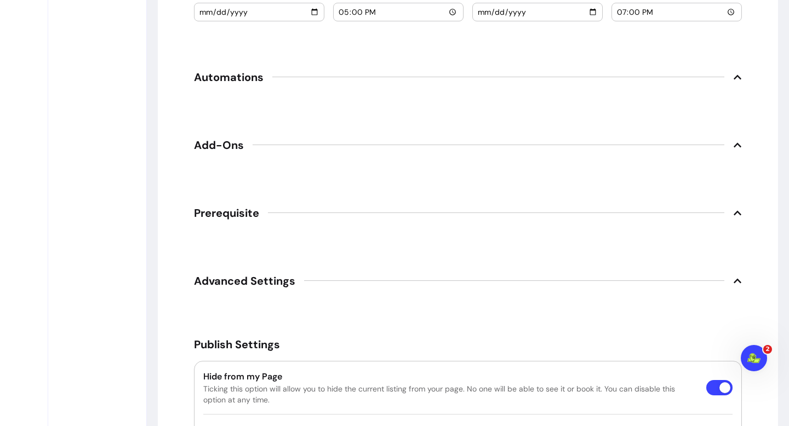
scroll to position [1635, 0]
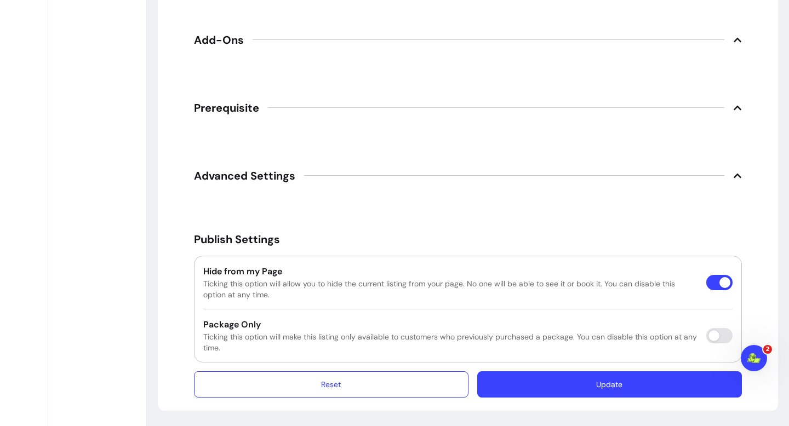
click at [618, 386] on button "Update" at bounding box center [609, 384] width 265 height 26
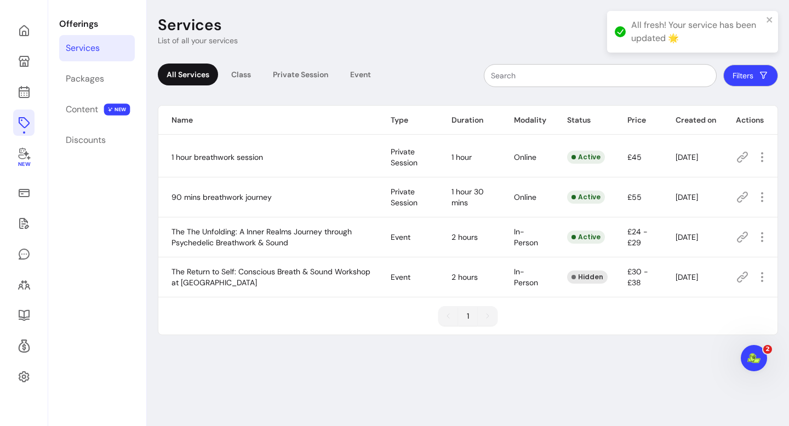
scroll to position [53, 0]
